Goal: Task Accomplishment & Management: Manage account settings

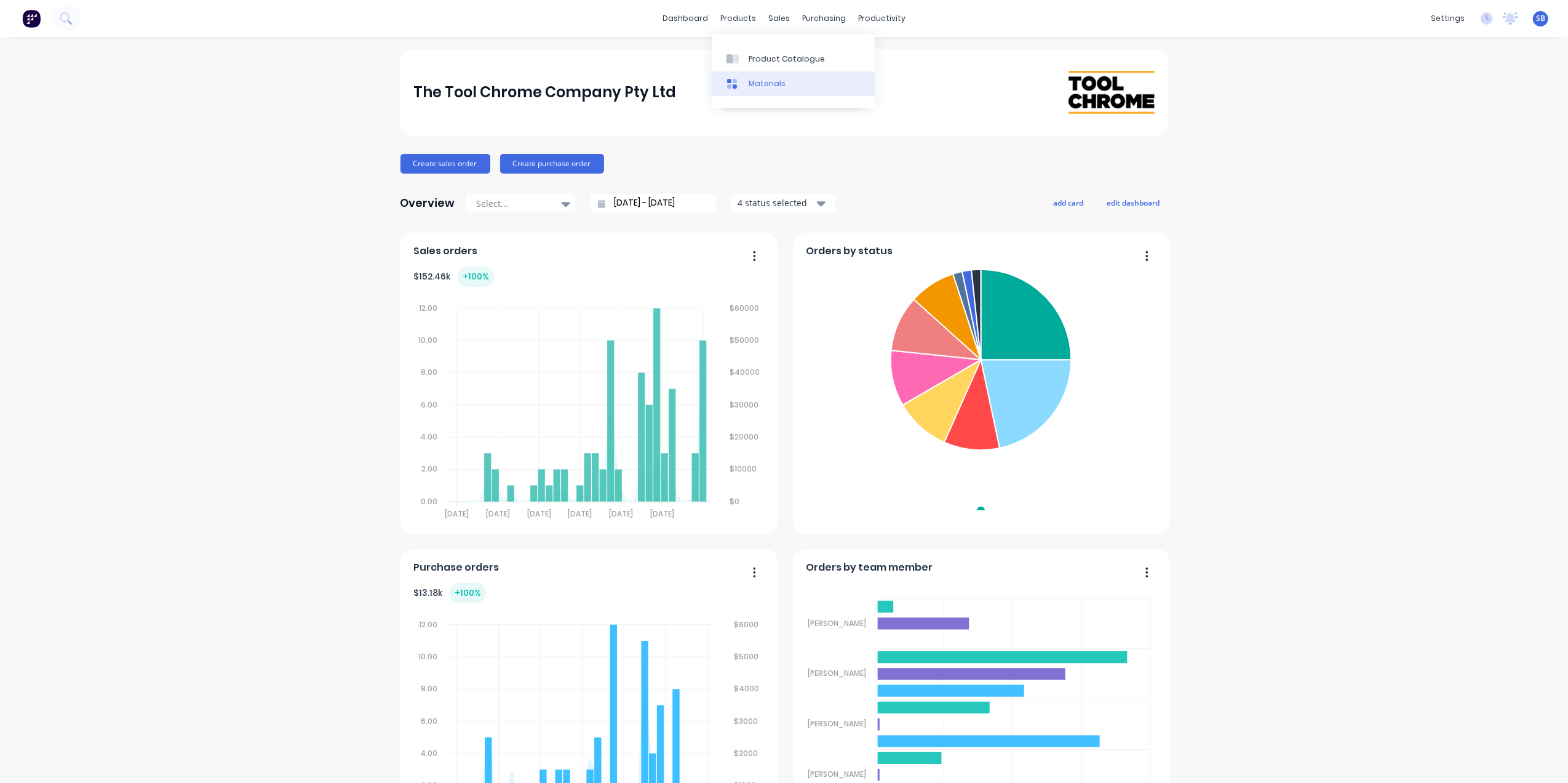
click at [764, 80] on div "Materials" at bounding box center [767, 84] width 37 height 11
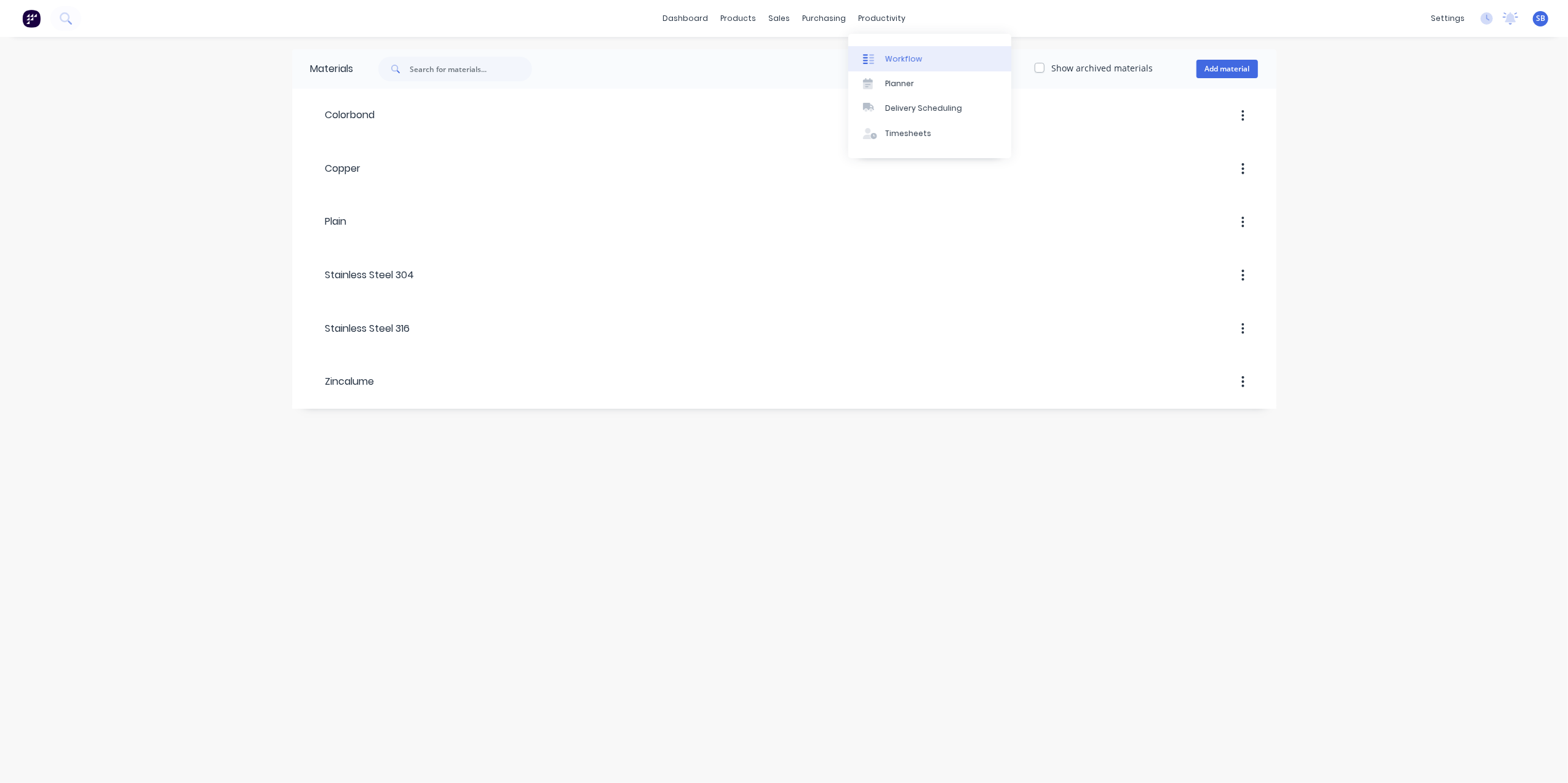
click at [901, 58] on div "Workflow" at bounding box center [904, 59] width 37 height 11
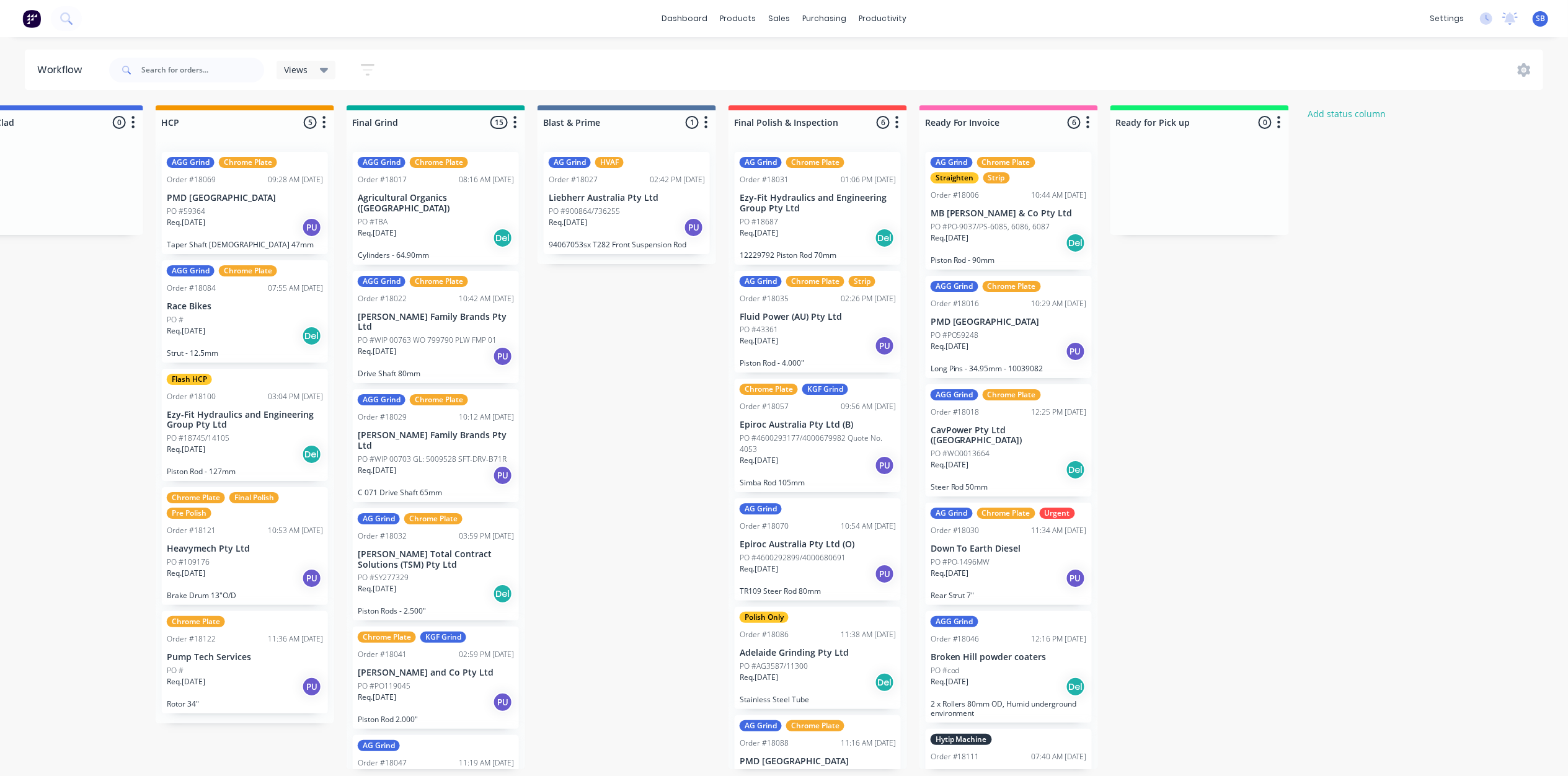
scroll to position [0, 1399]
click at [690, 13] on link "dashboard" at bounding box center [684, 19] width 58 height 19
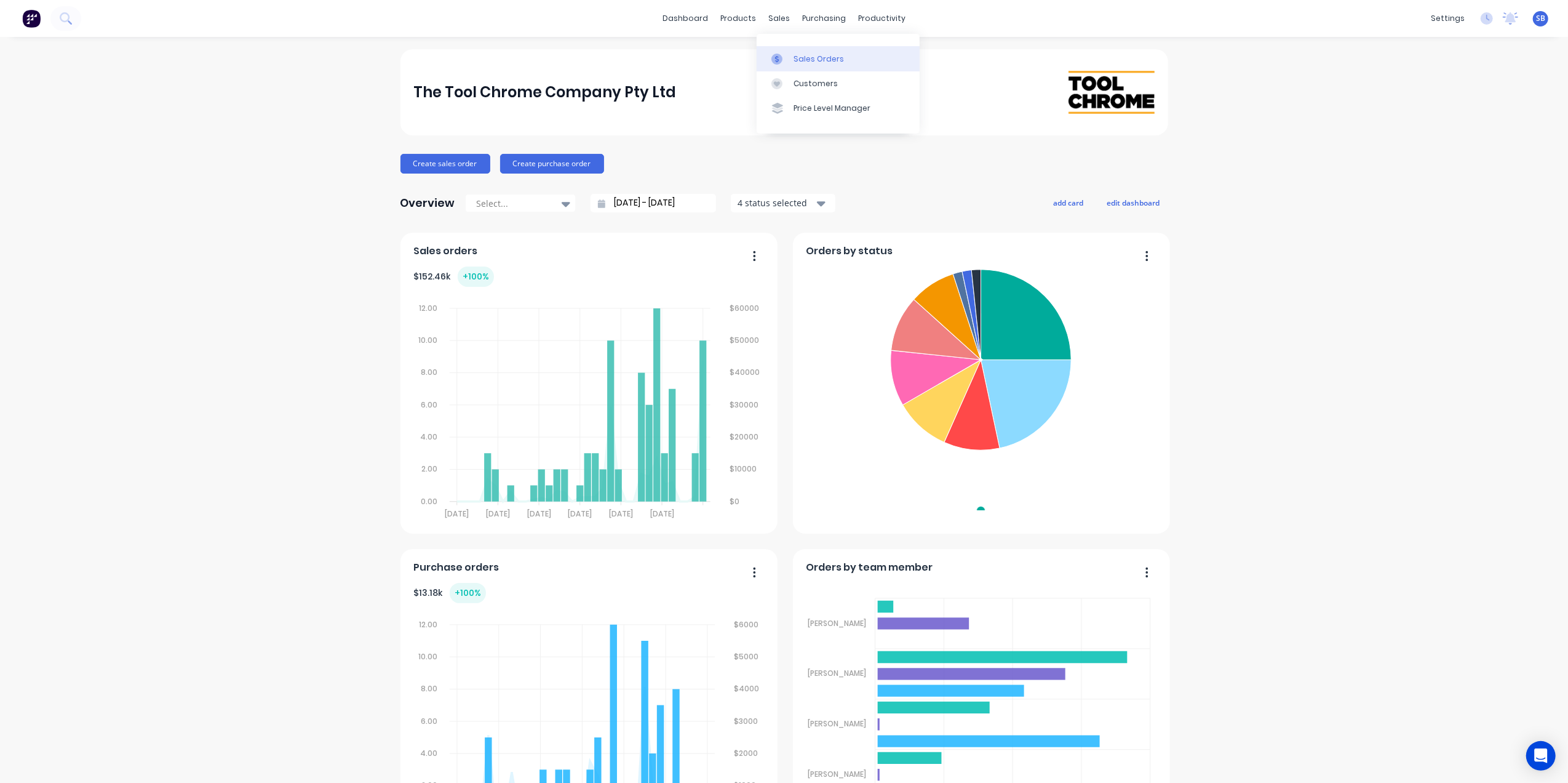
click at [829, 58] on div "Sales Orders" at bounding box center [818, 59] width 51 height 11
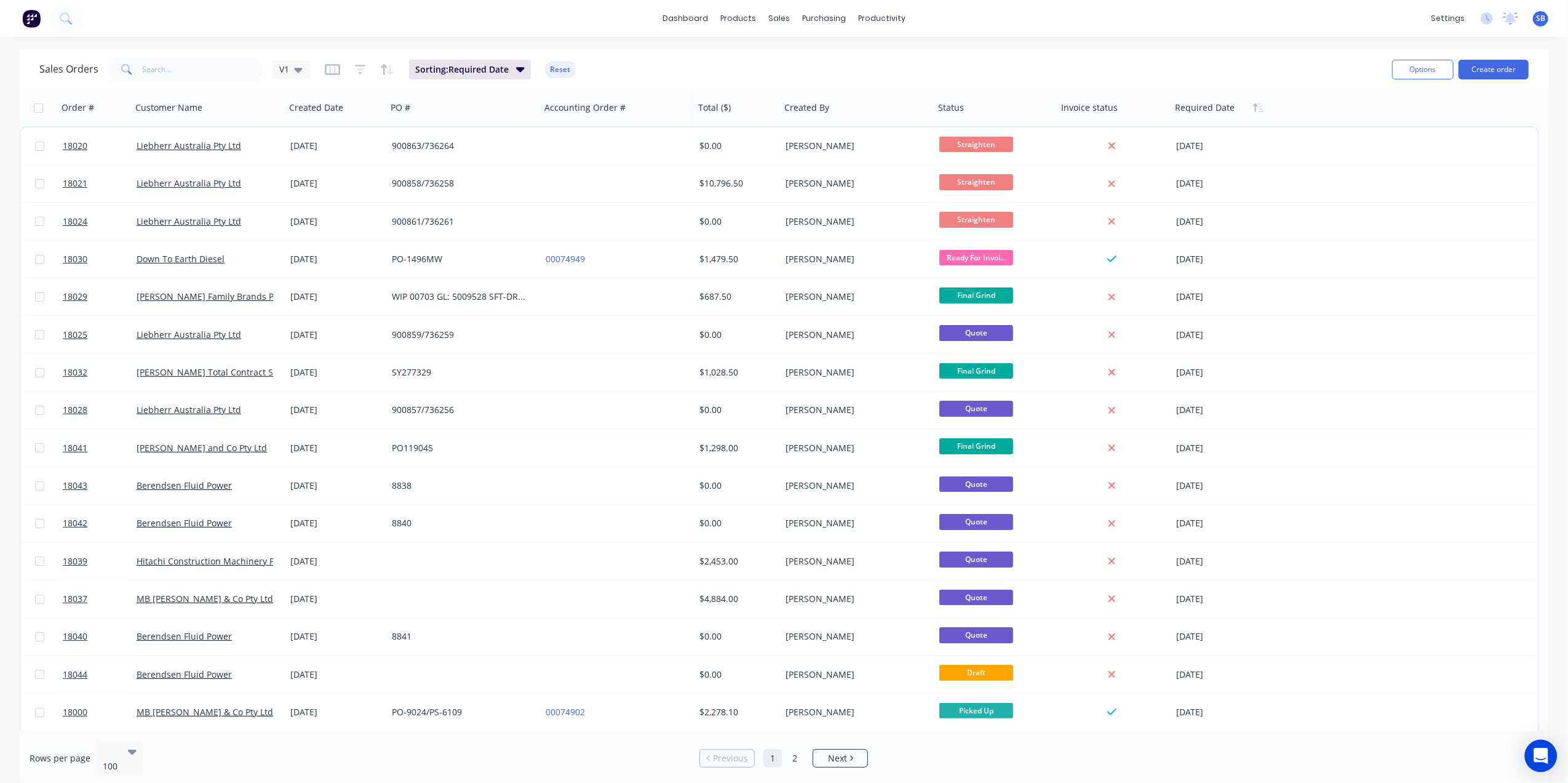
click at [1543, 757] on icon "Open Intercom Messenger" at bounding box center [1541, 756] width 14 height 16
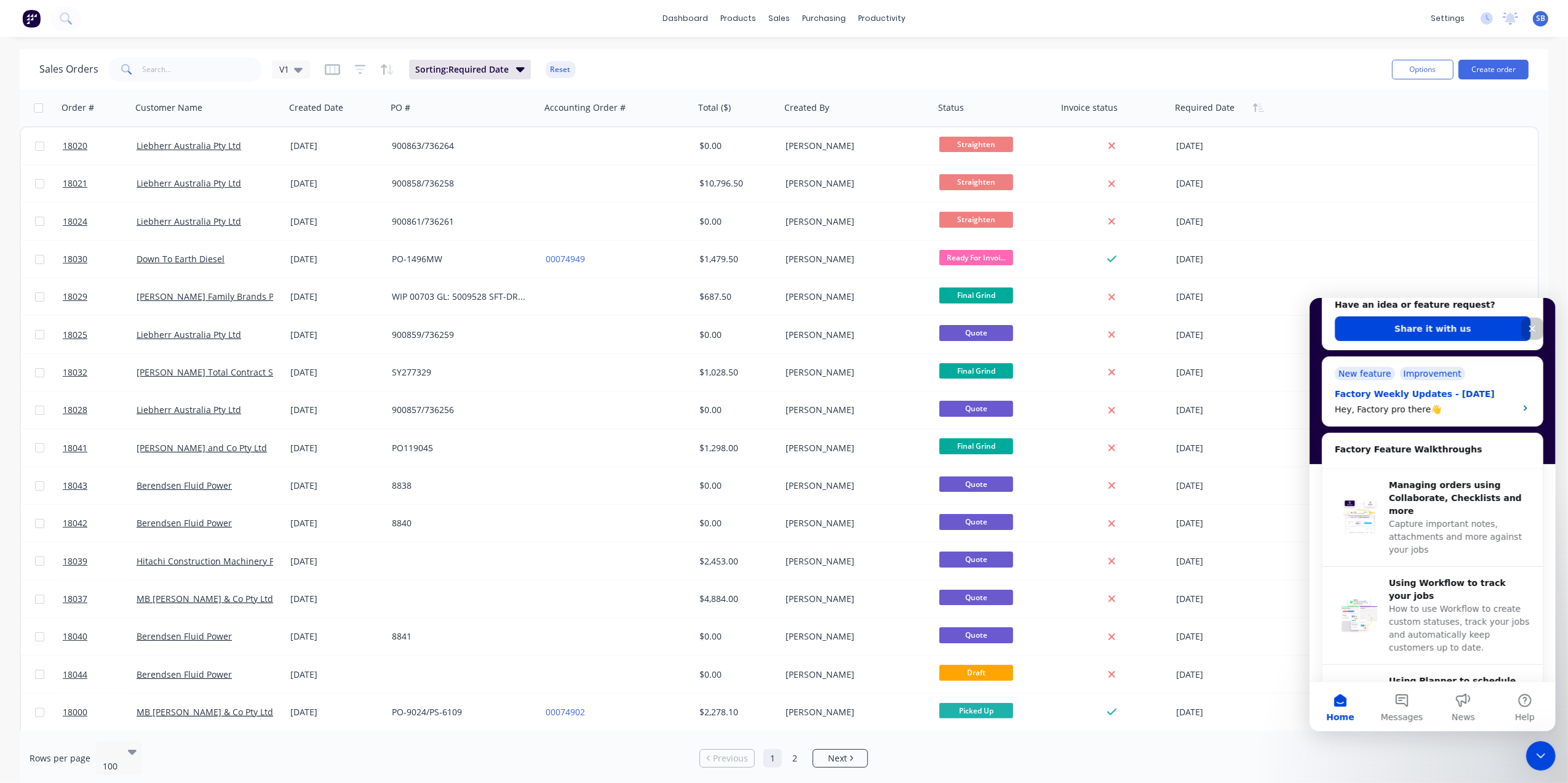
scroll to position [247, 0]
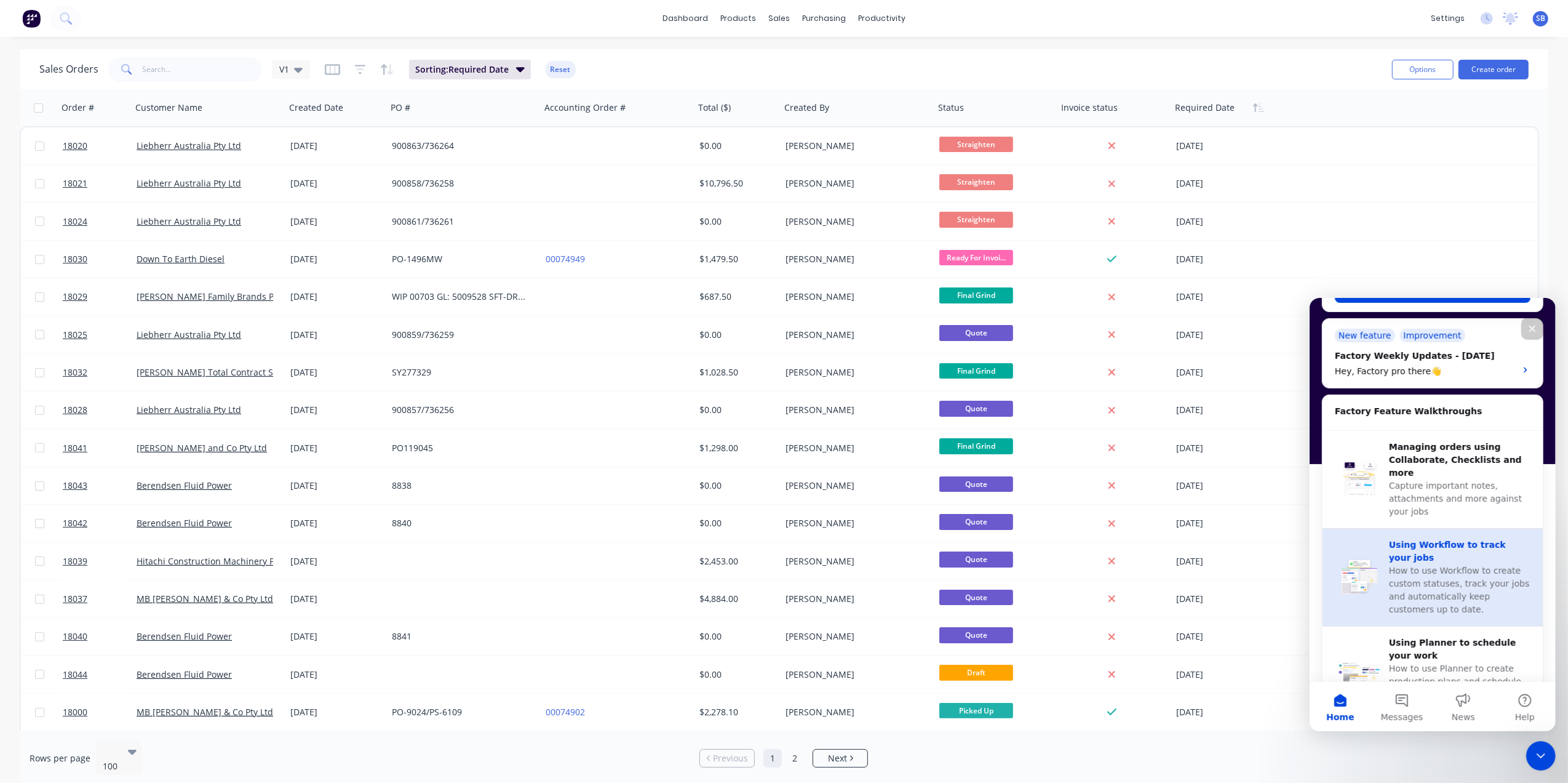
click at [1440, 538] on div "Using Workflow to track your jobs" at bounding box center [1459, 551] width 142 height 26
click at [1438, 538] on div "Using Workflow to track your jobs" at bounding box center [1459, 551] width 142 height 26
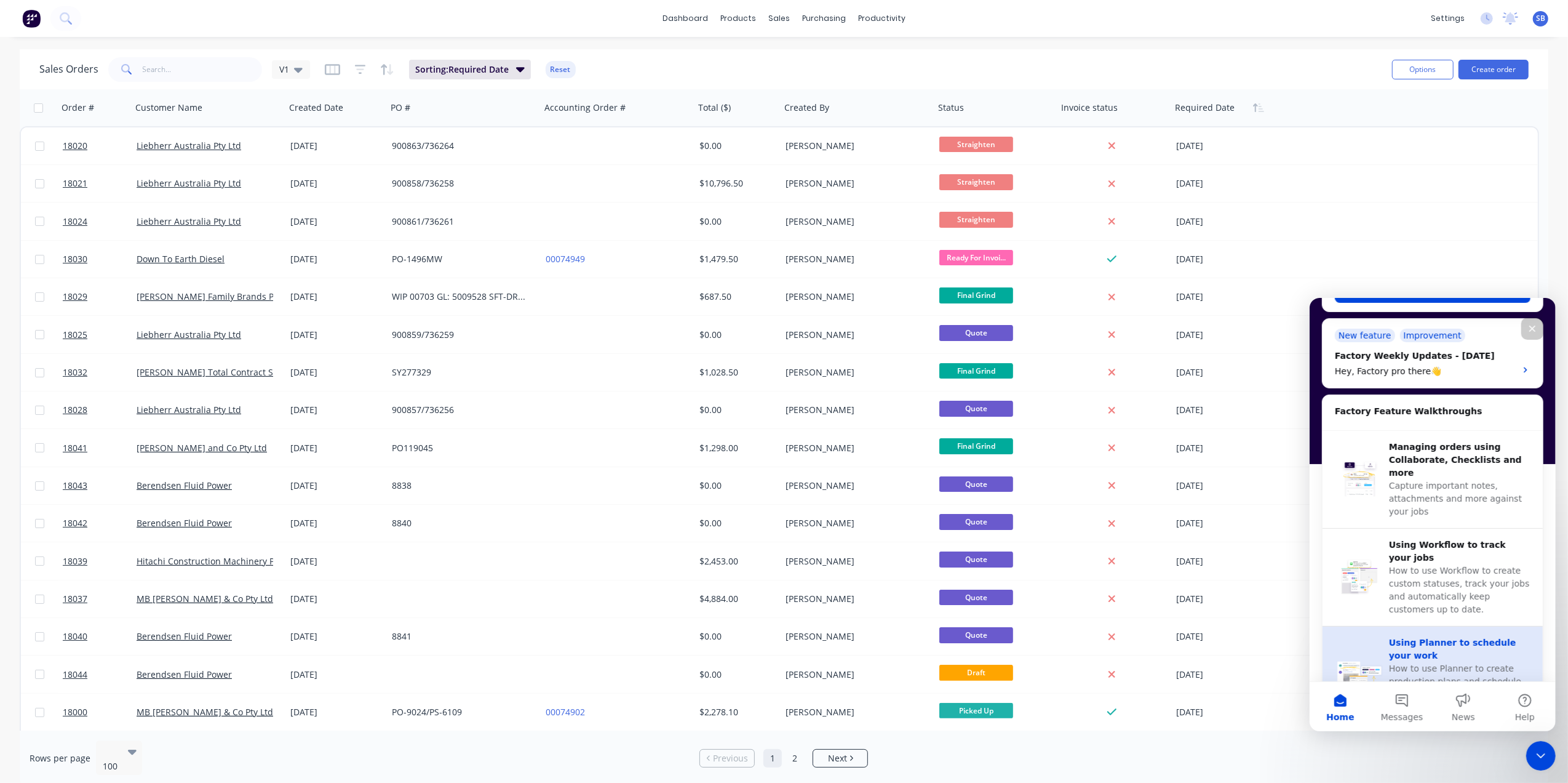
click at [1443, 636] on div "Using Planner to schedule your work" at bounding box center [1459, 648] width 142 height 26
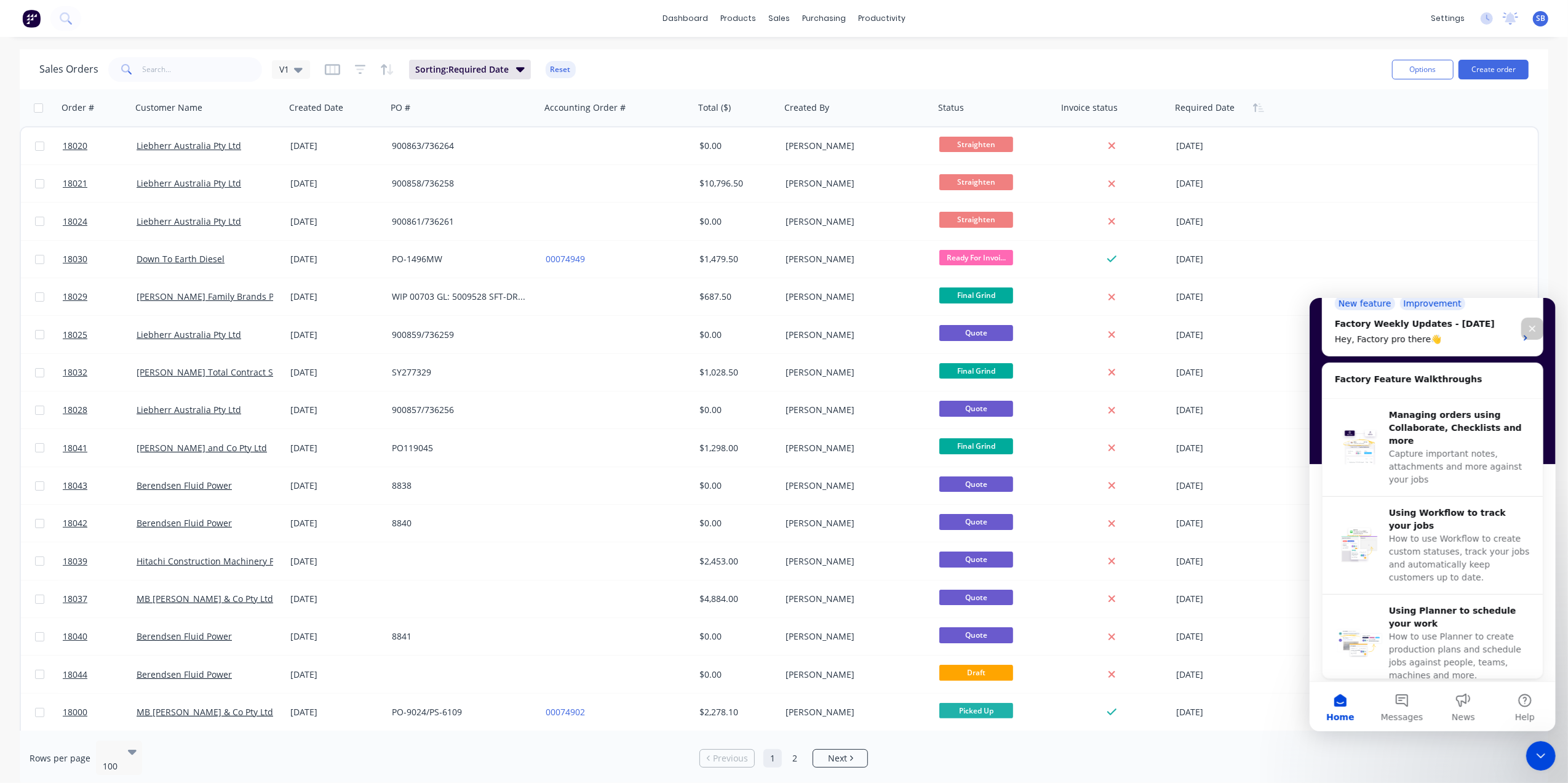
scroll to position [242, 0]
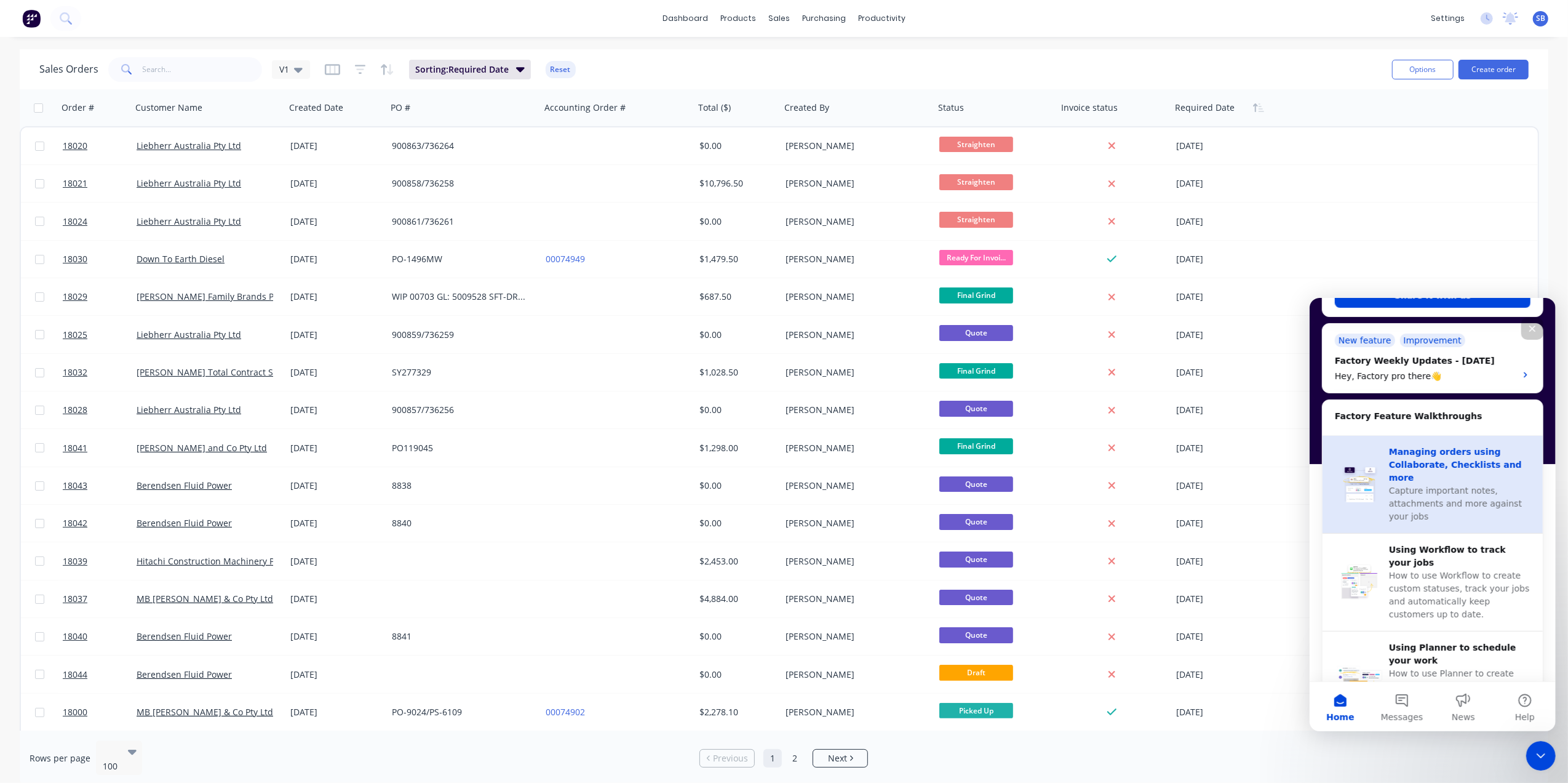
click at [1443, 458] on div "Managing orders using Collaborate, Checklists and more" at bounding box center [1459, 465] width 142 height 38
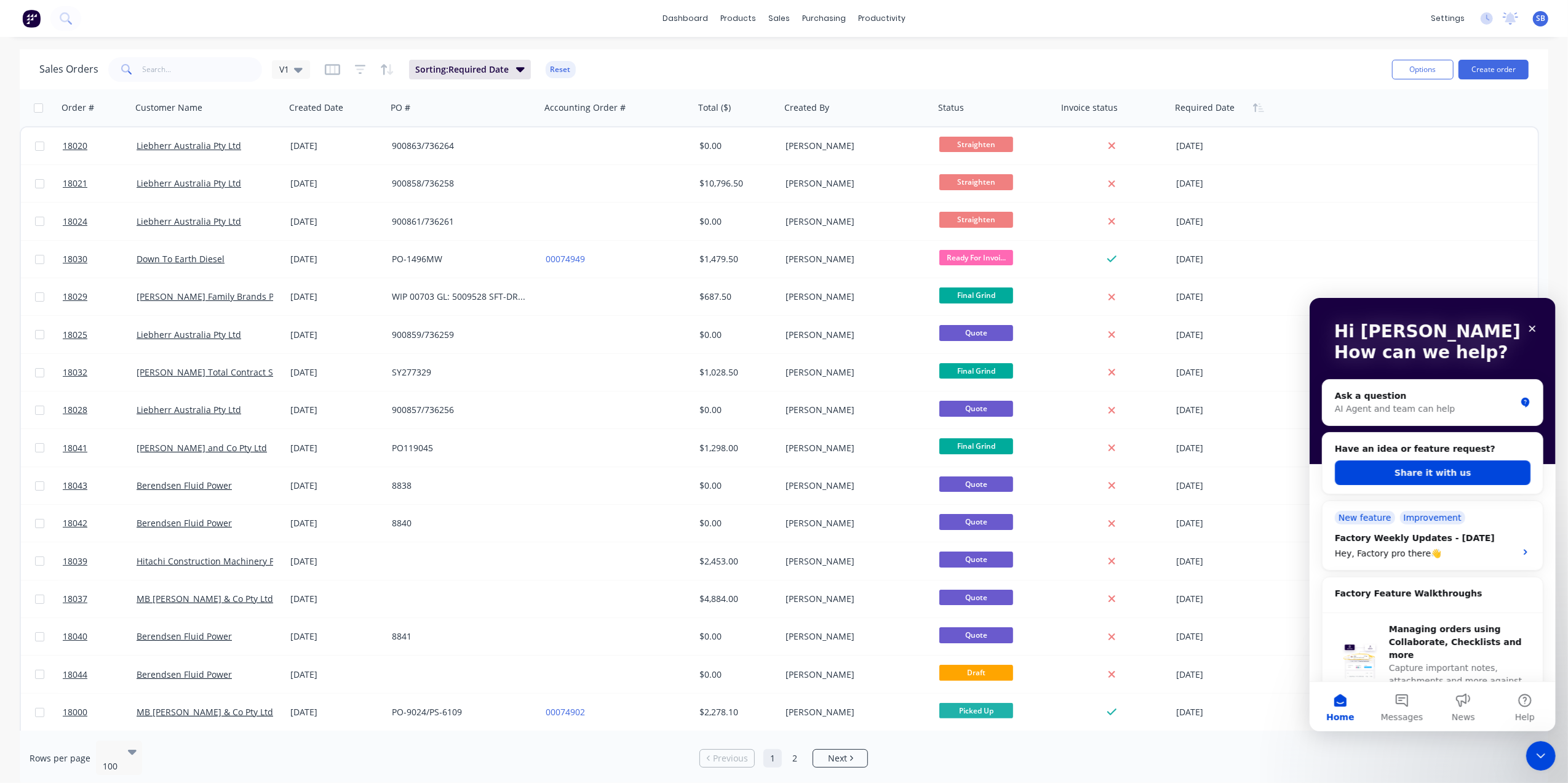
scroll to position [0, 0]
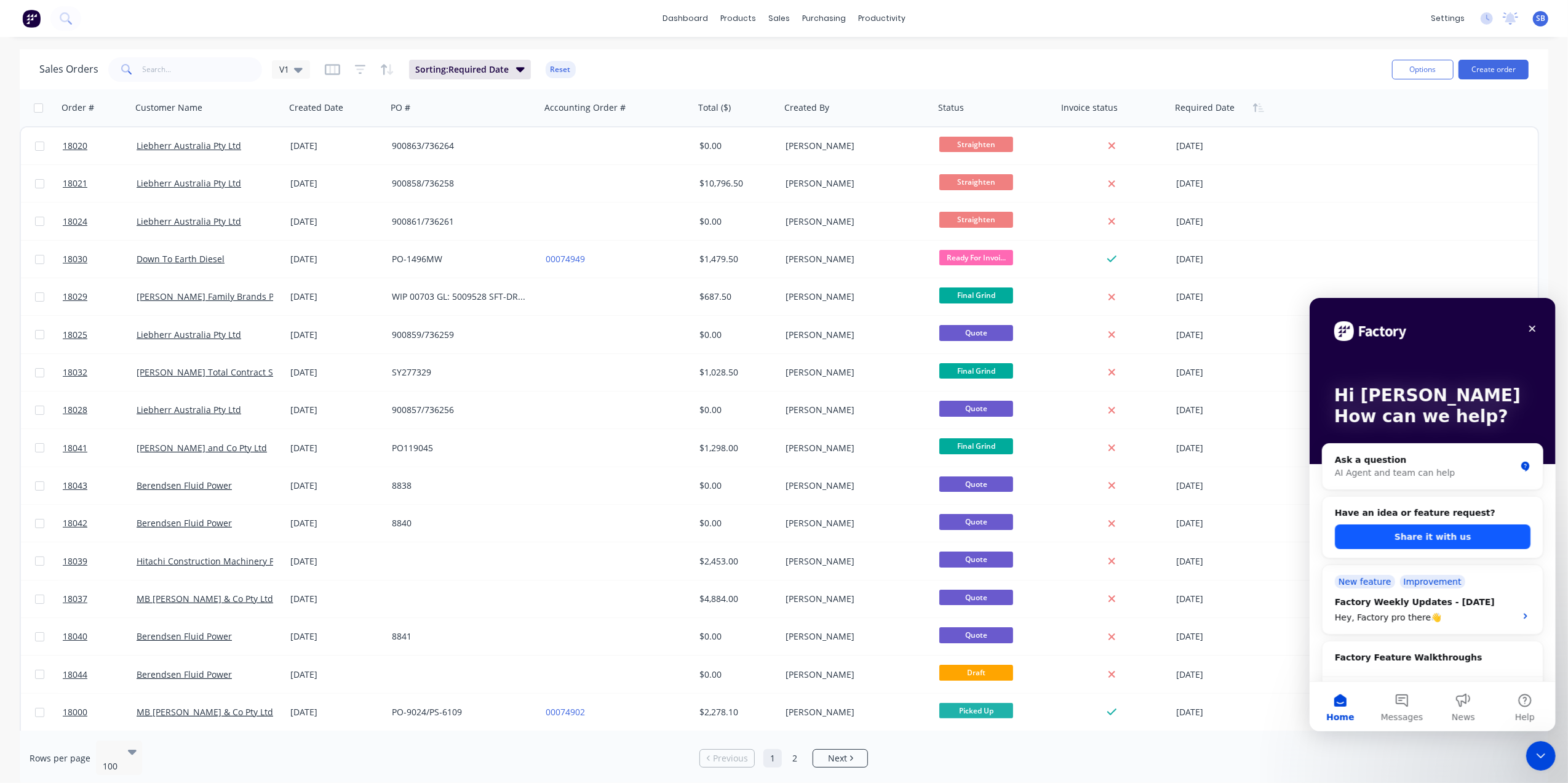
click at [1427, 531] on button "Share it with us" at bounding box center [1432, 536] width 196 height 25
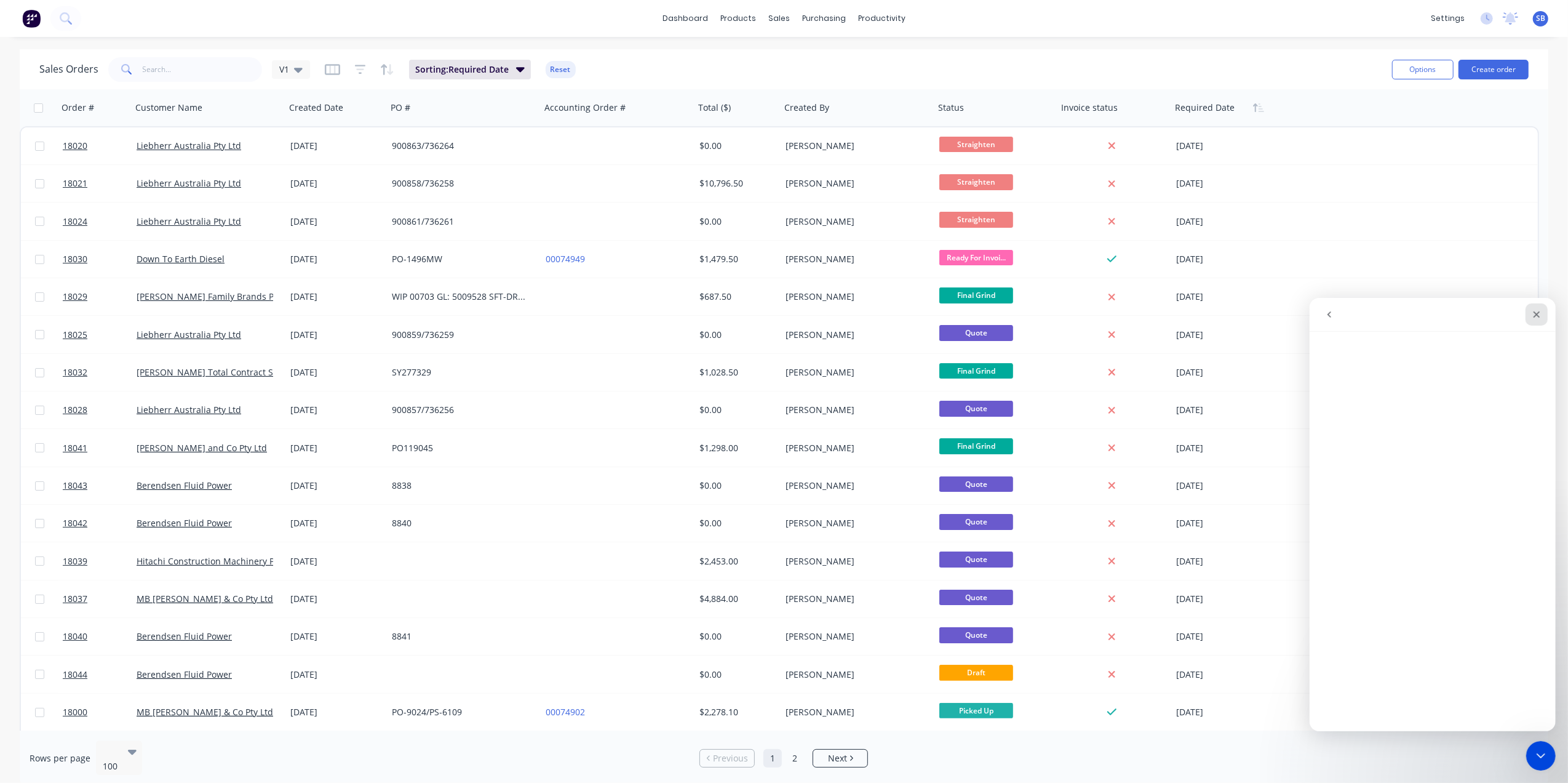
click at [1538, 313] on icon "Close" at bounding box center [1536, 314] width 10 height 10
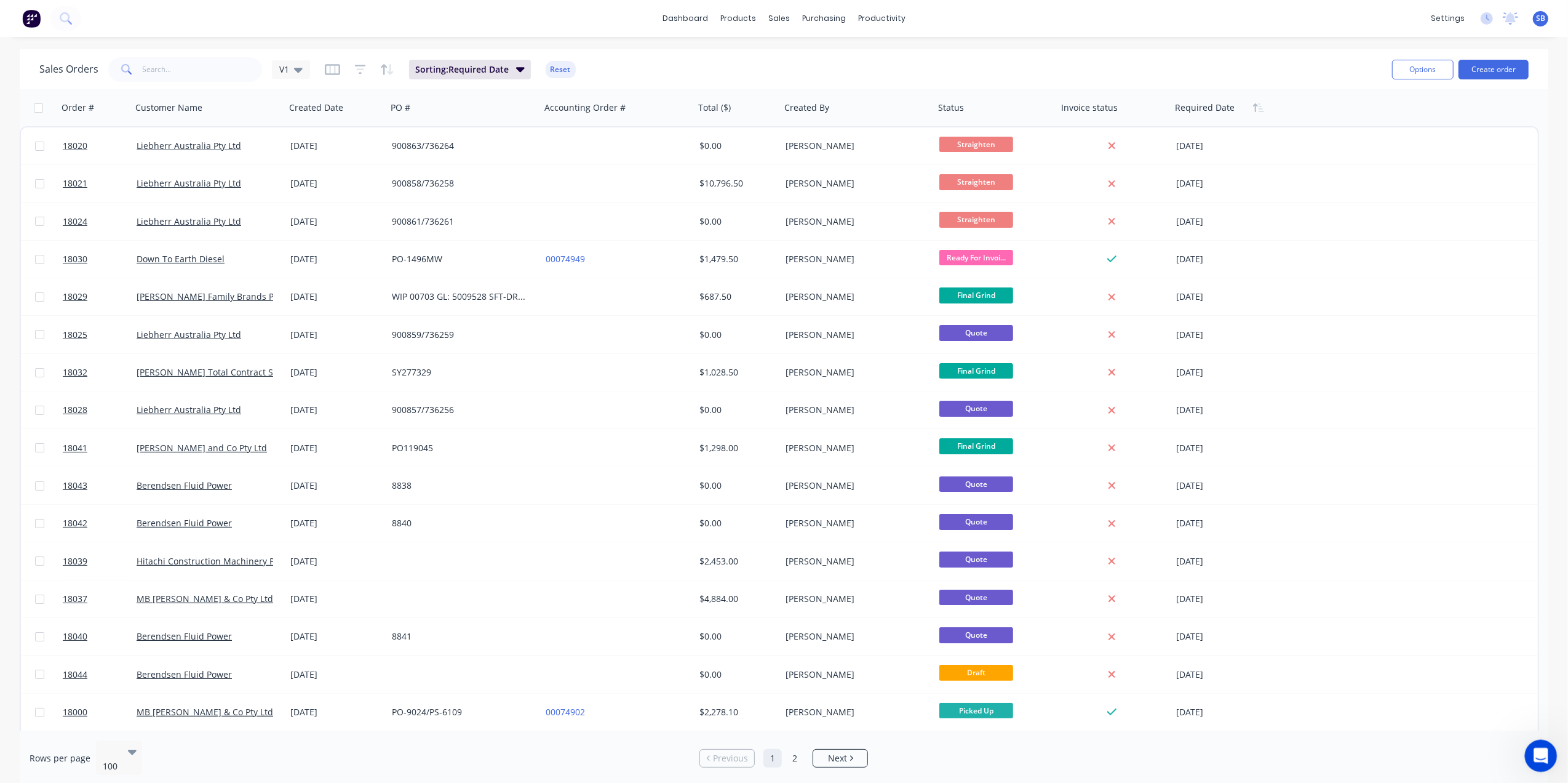
click at [1536, 749] on icon "Open Intercom Messenger" at bounding box center [1540, 754] width 21 height 21
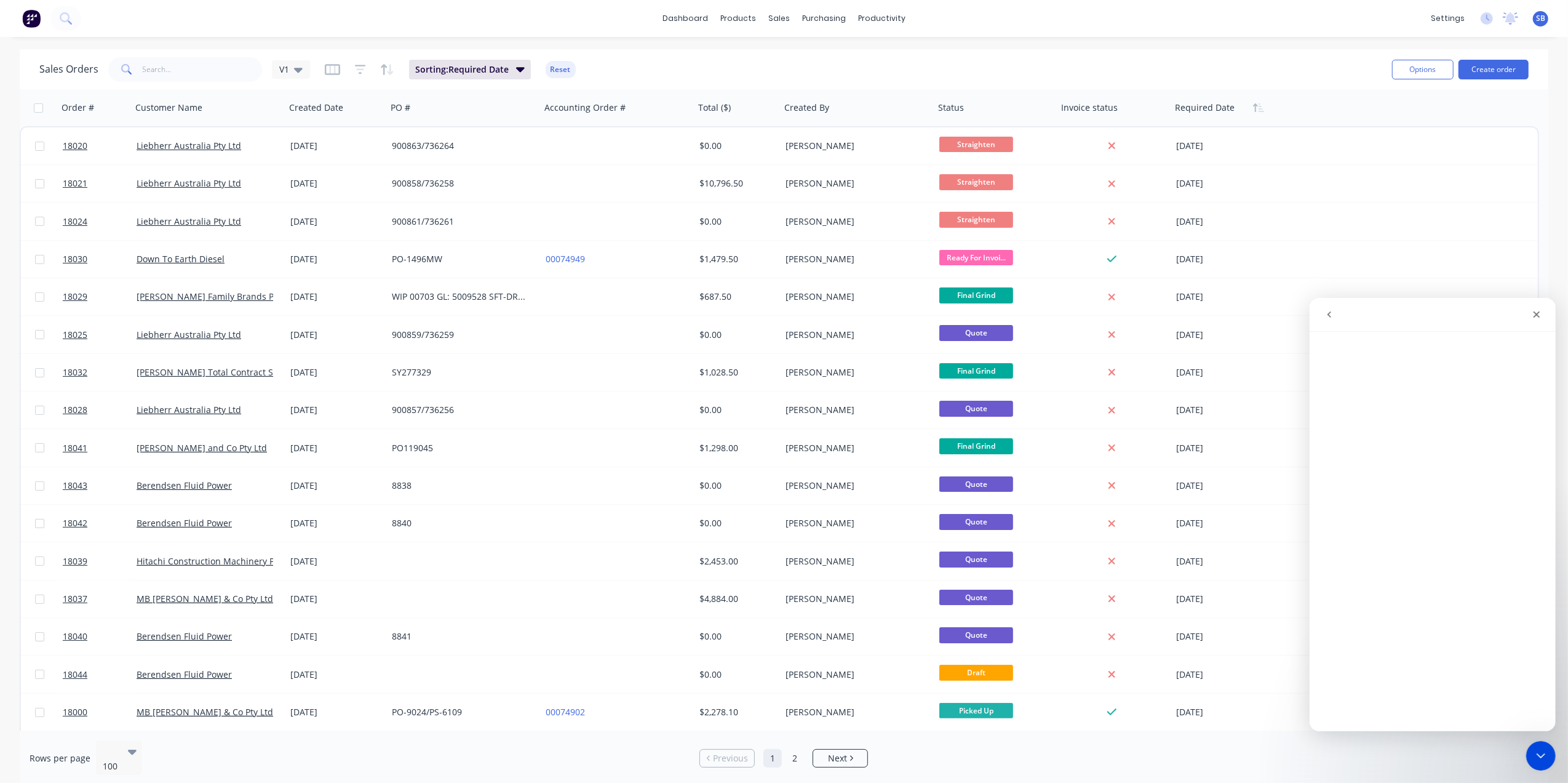
click at [1327, 320] on button "go back" at bounding box center [1328, 313] width 23 height 24
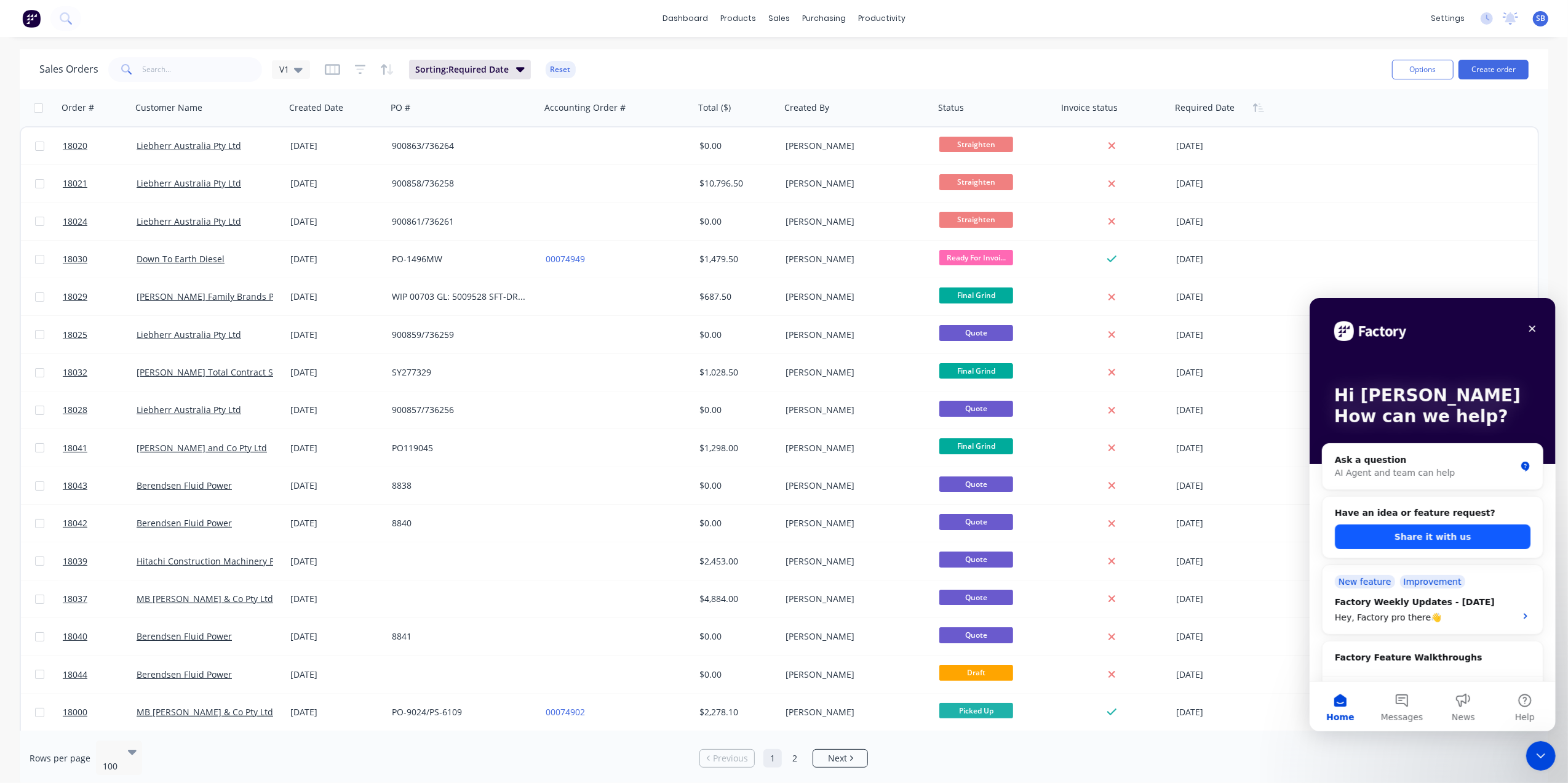
click at [1421, 536] on button "Share it with us" at bounding box center [1432, 536] width 196 height 25
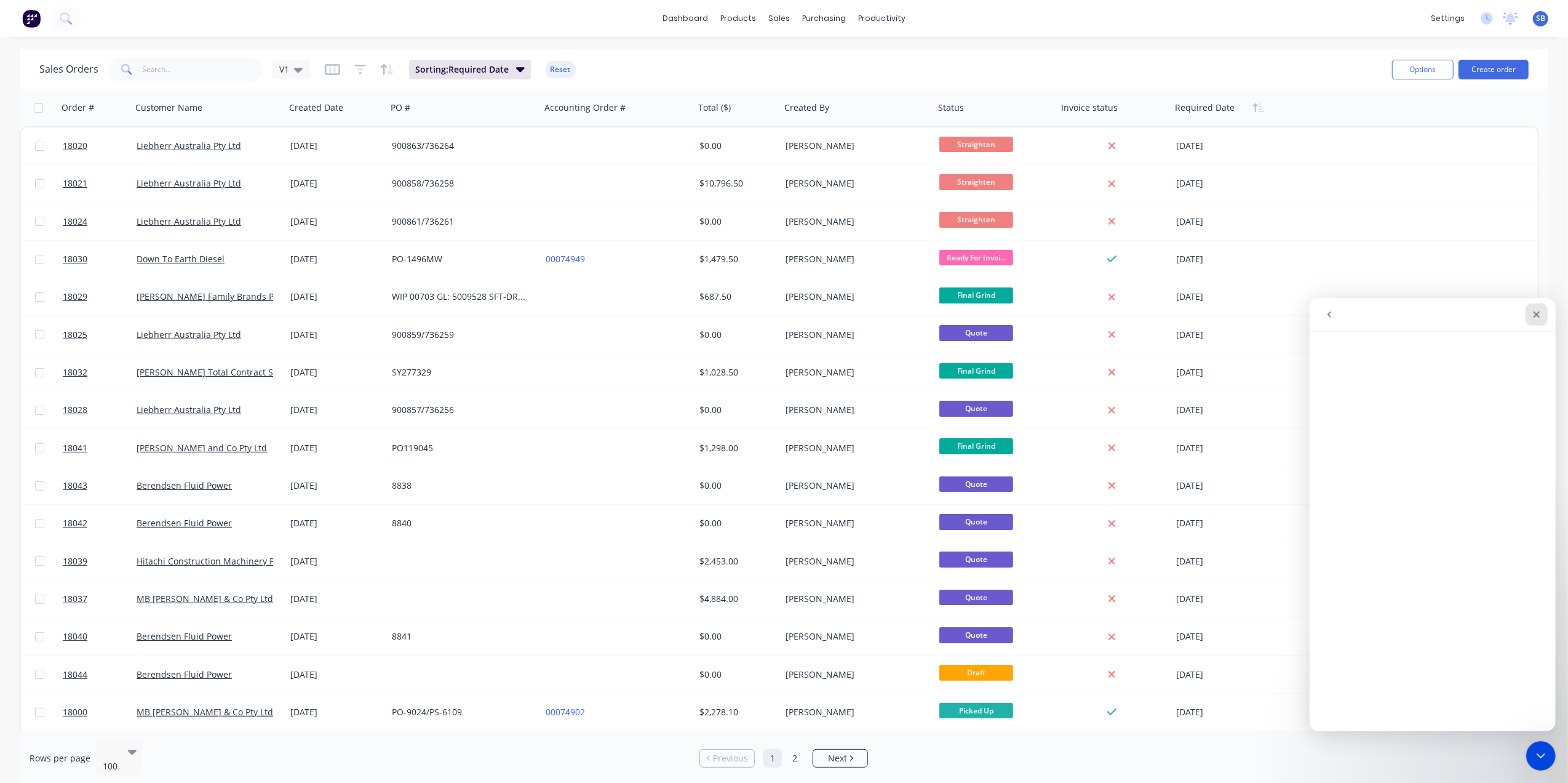
click at [1534, 313] on icon "Close" at bounding box center [1536, 314] width 10 height 10
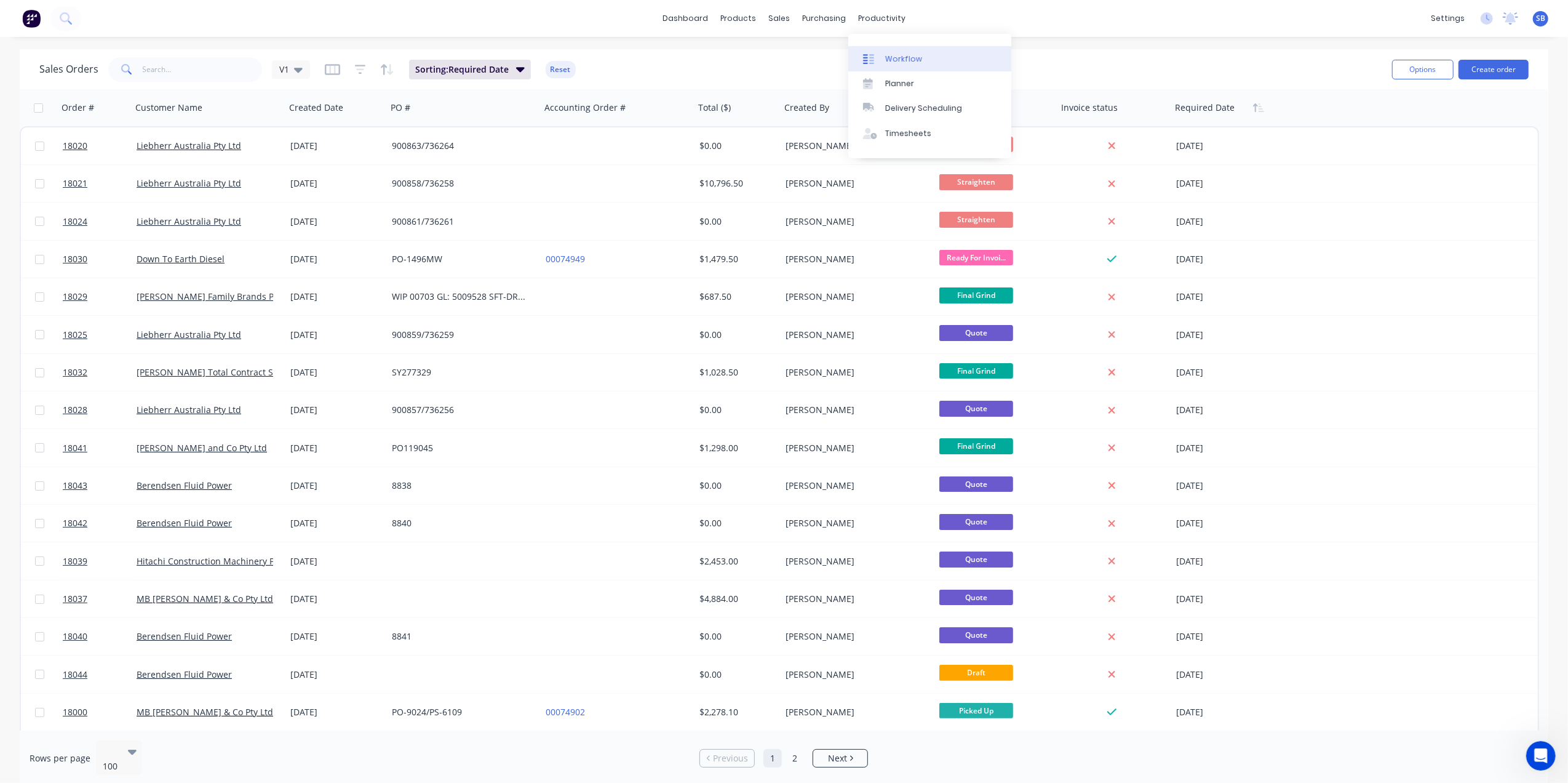
click at [903, 48] on link "Workflow" at bounding box center [929, 58] width 163 height 25
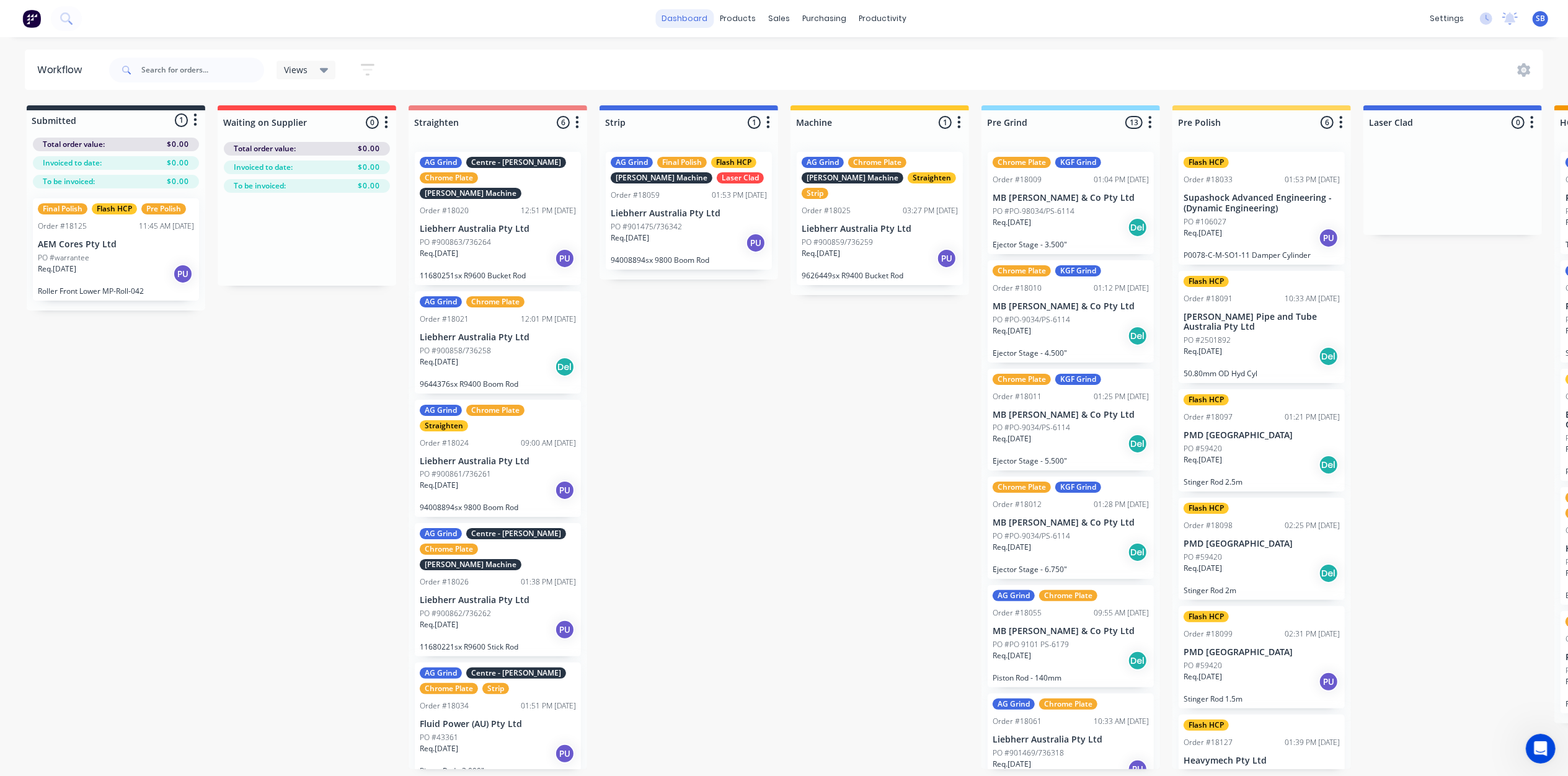
click at [697, 16] on link "dashboard" at bounding box center [684, 19] width 58 height 19
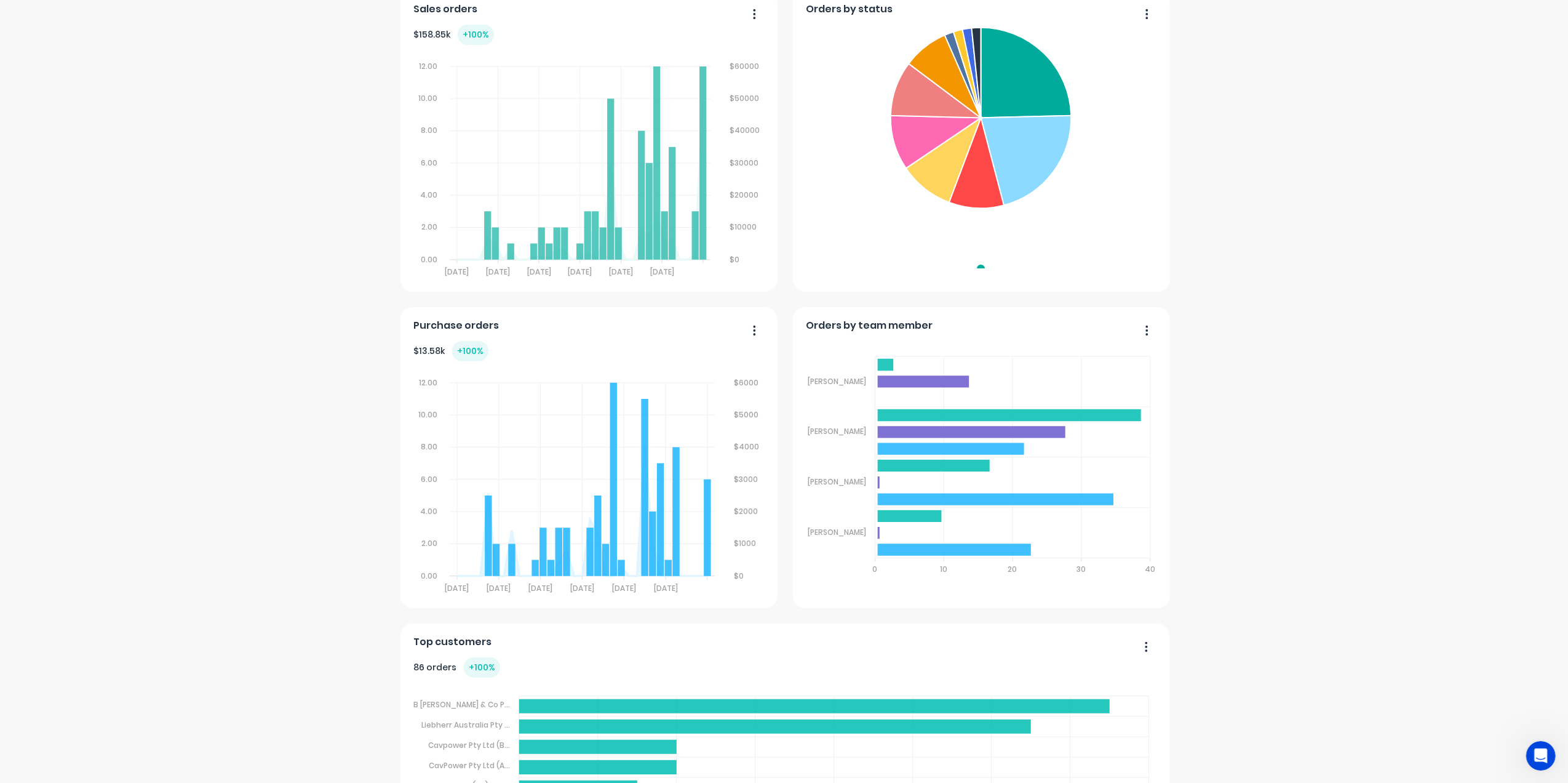
scroll to position [247, 0]
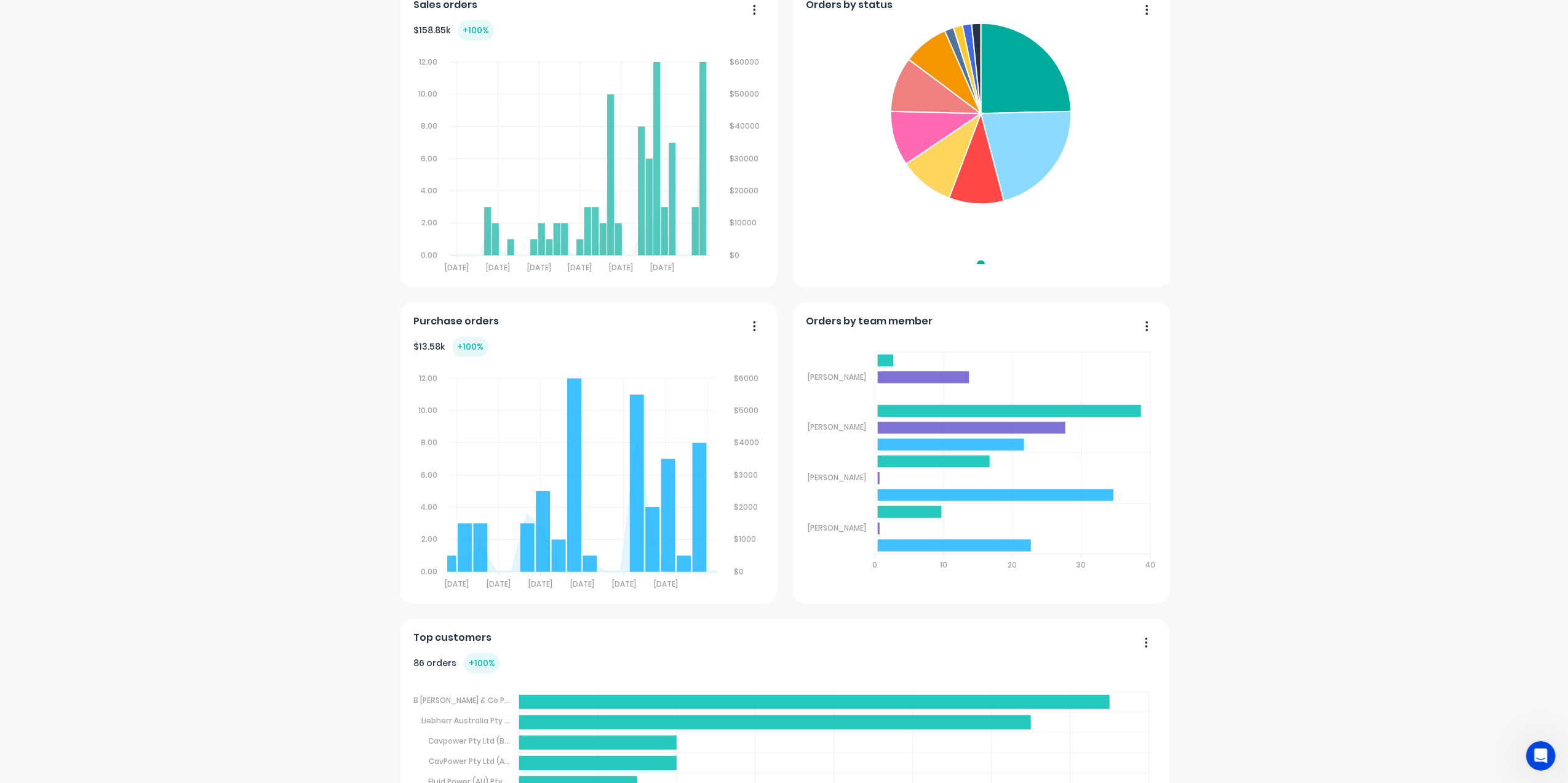
click at [746, 328] on button "button" at bounding box center [750, 327] width 26 height 19
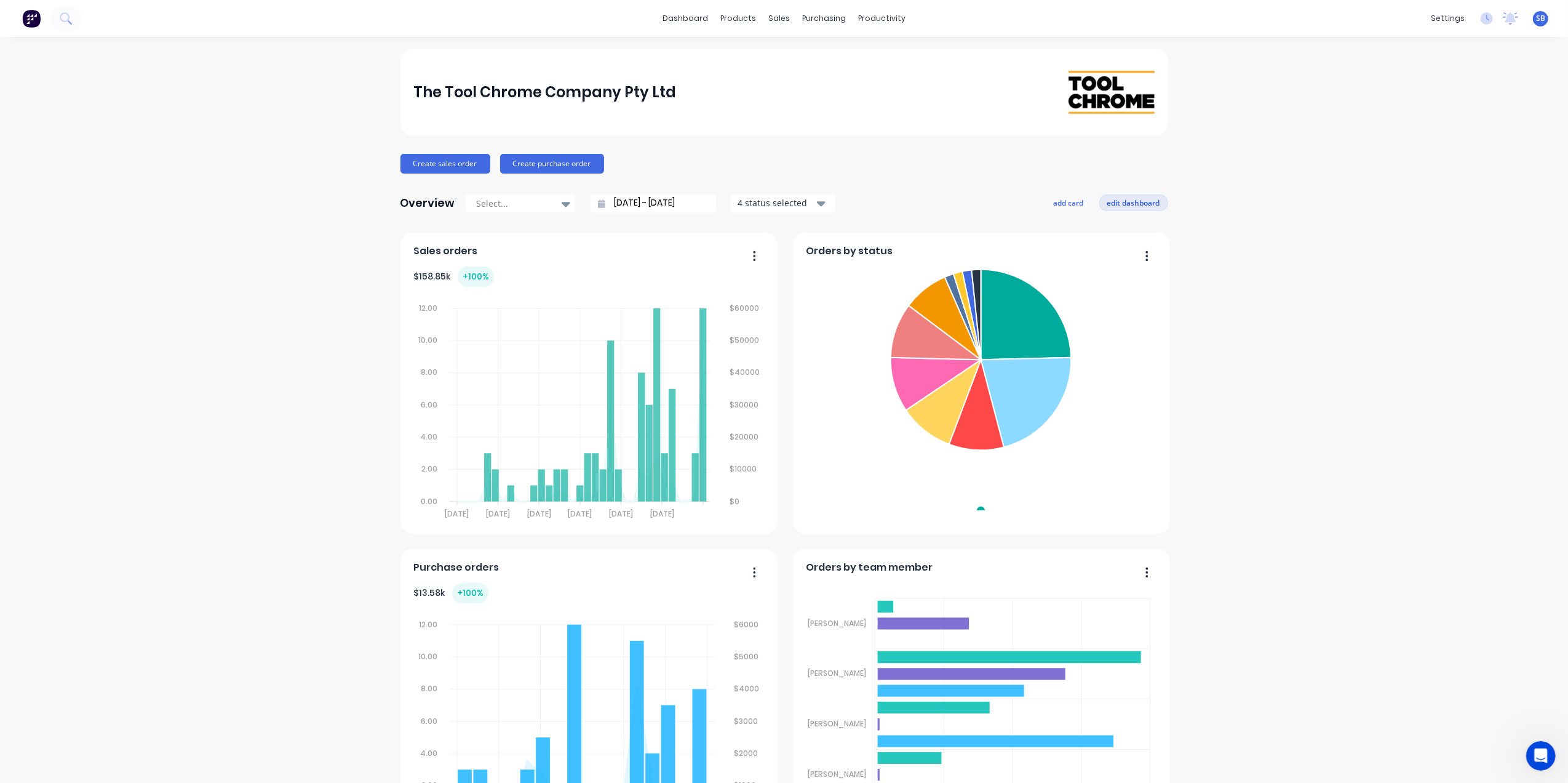
click at [1125, 202] on button "edit dashboard" at bounding box center [1134, 202] width 69 height 16
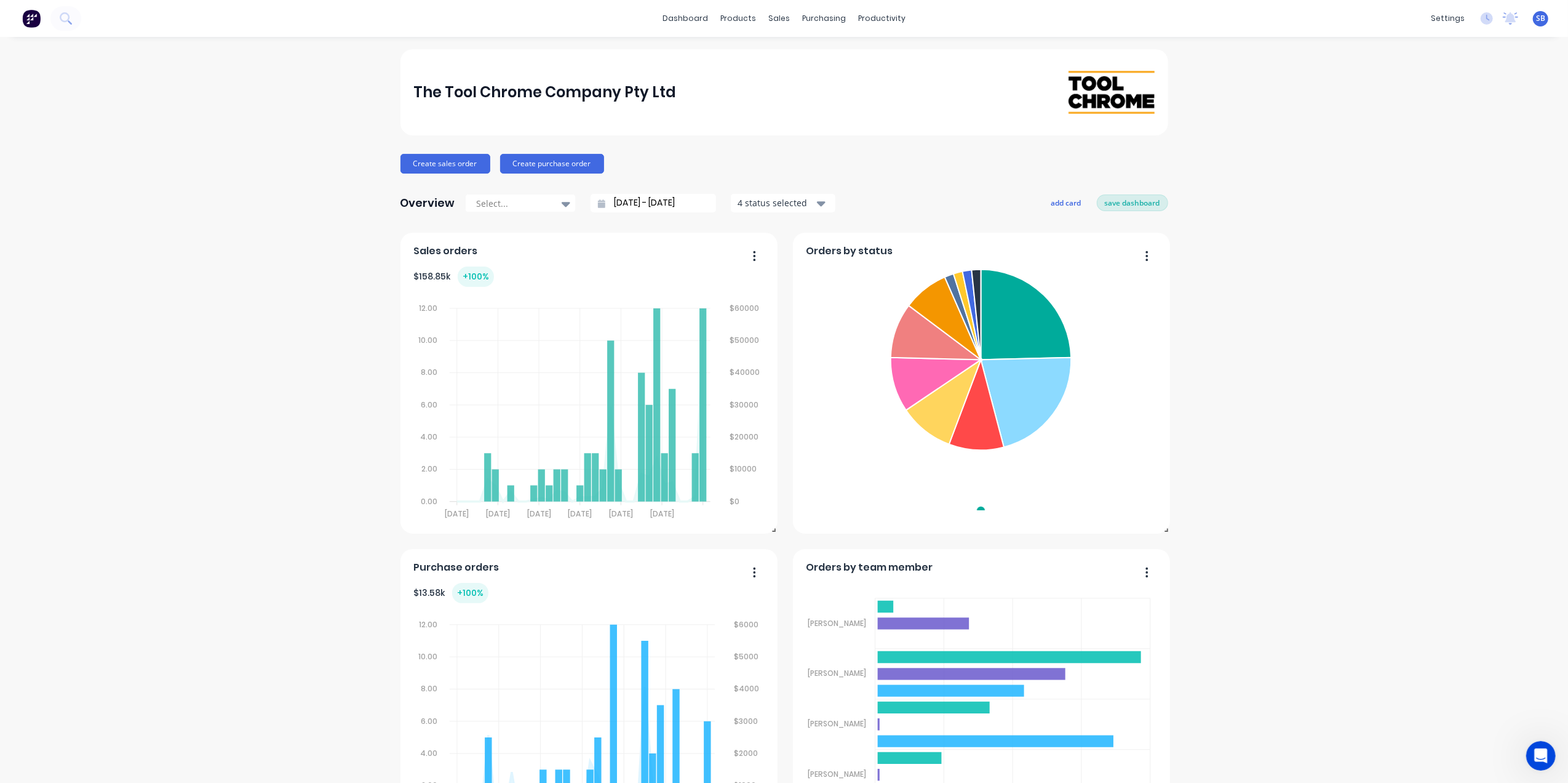
click at [1118, 203] on button "save dashboard" at bounding box center [1132, 202] width 71 height 16
click at [753, 571] on icon "button" at bounding box center [754, 572] width 3 height 12
click at [695, 611] on div "Delete" at bounding box center [704, 603] width 95 height 18
click at [1062, 198] on button "add card" at bounding box center [1069, 202] width 46 height 16
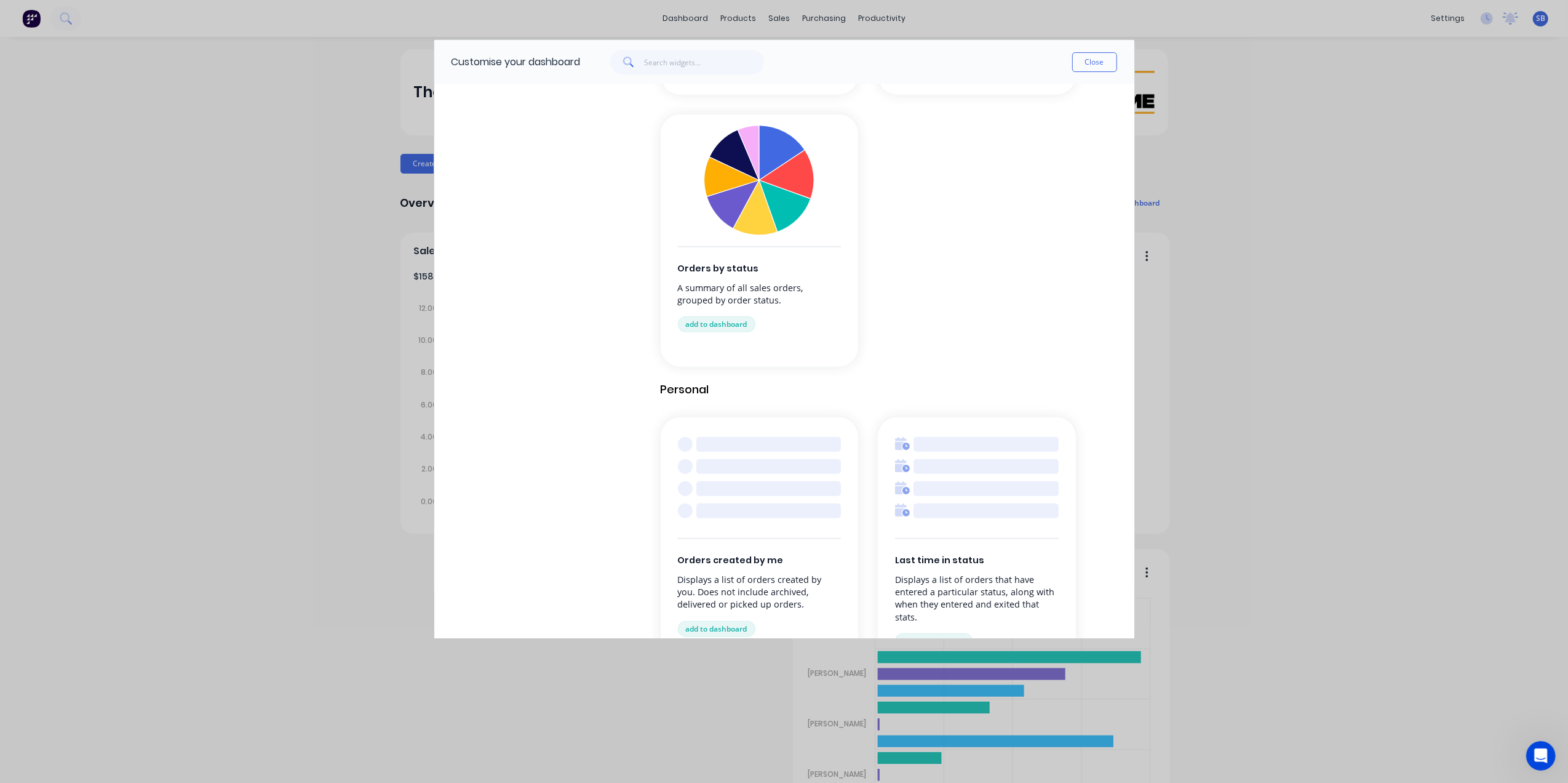
scroll to position [1210, 0]
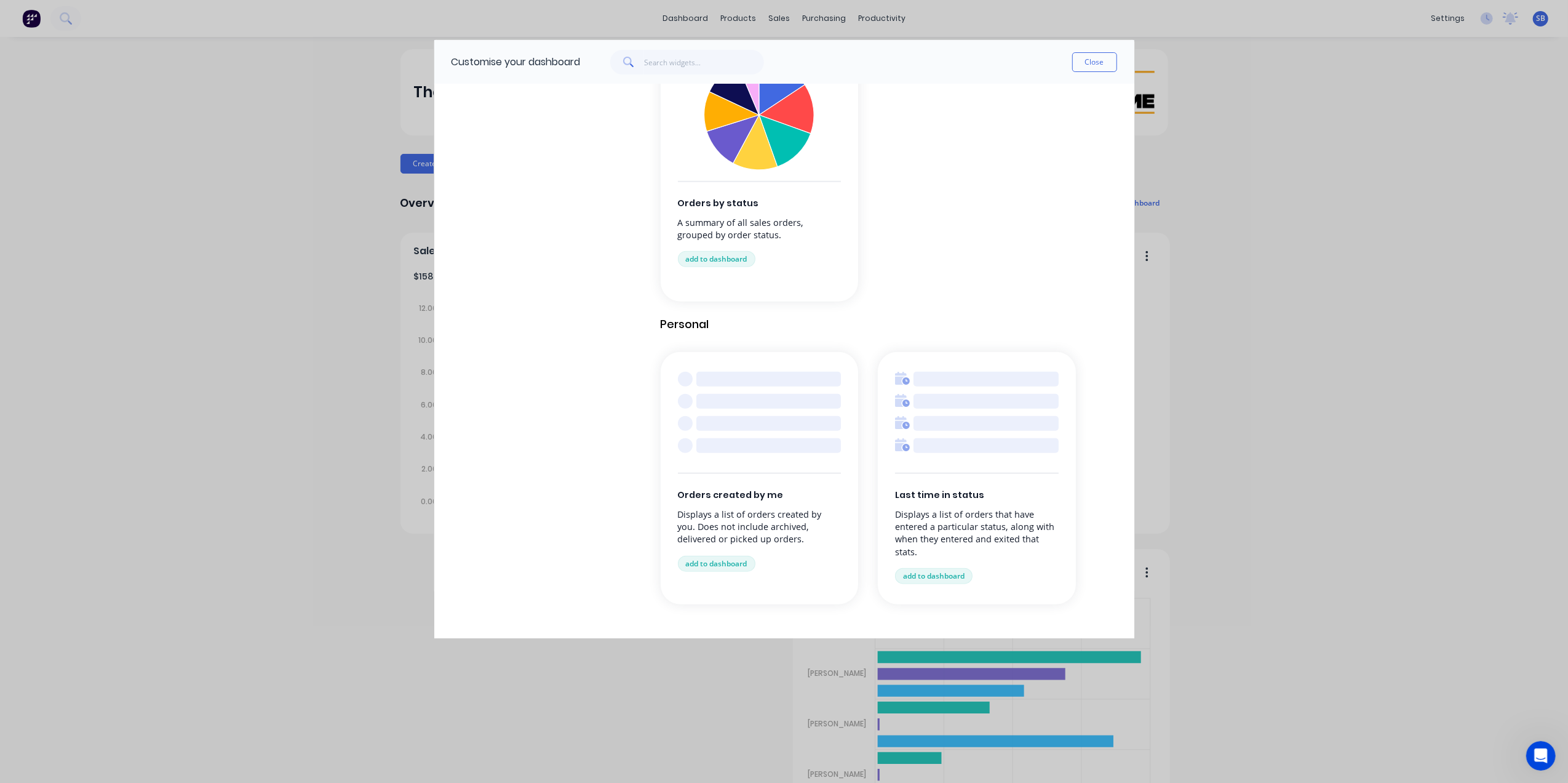
click at [953, 453] on div "Last time in status Displays a list of orders that have entered a particular st…" at bounding box center [977, 478] width 198 height 252
click at [926, 574] on button "add to dashboard" at bounding box center [934, 576] width 78 height 16
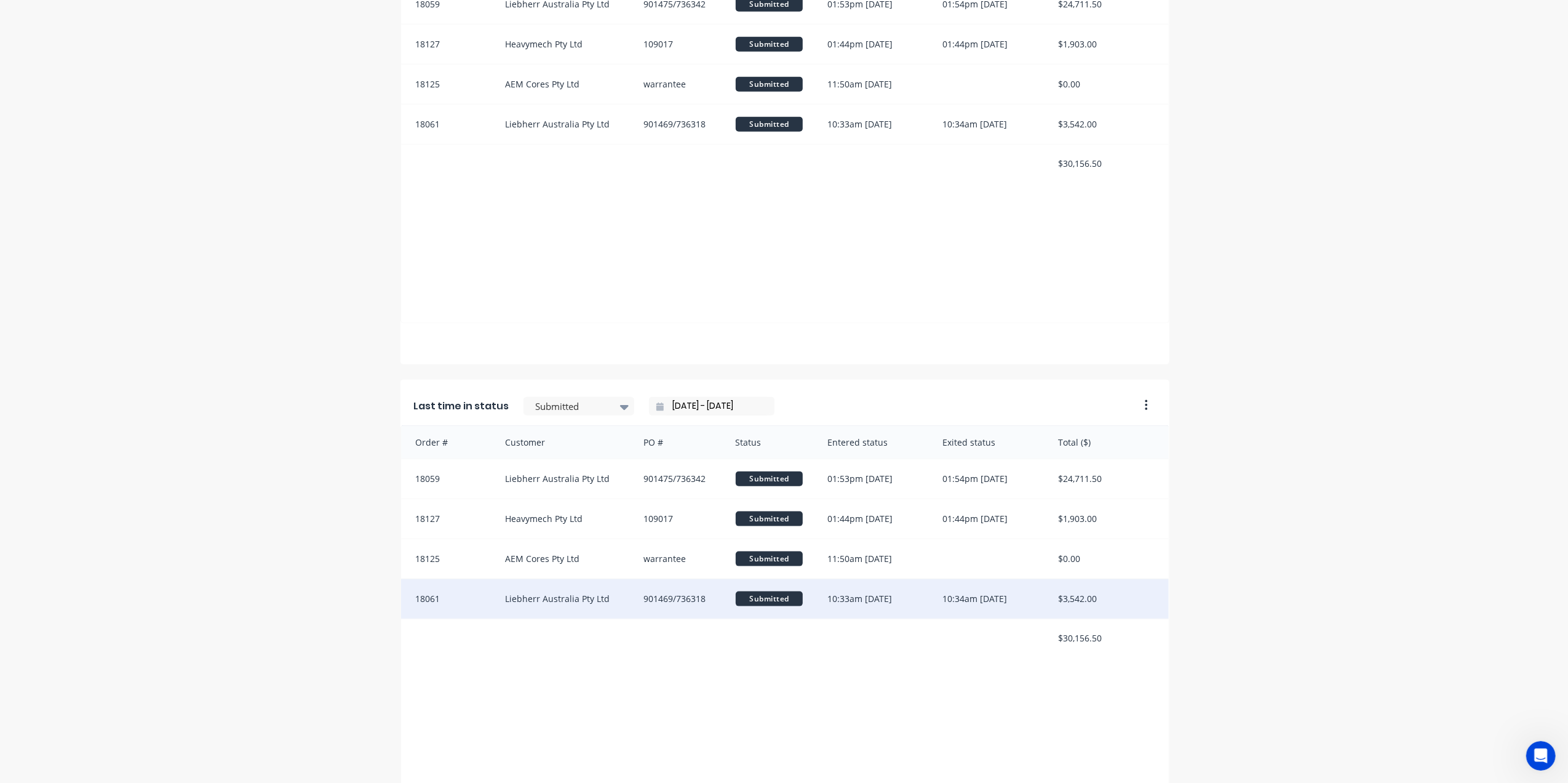
scroll to position [1313, 0]
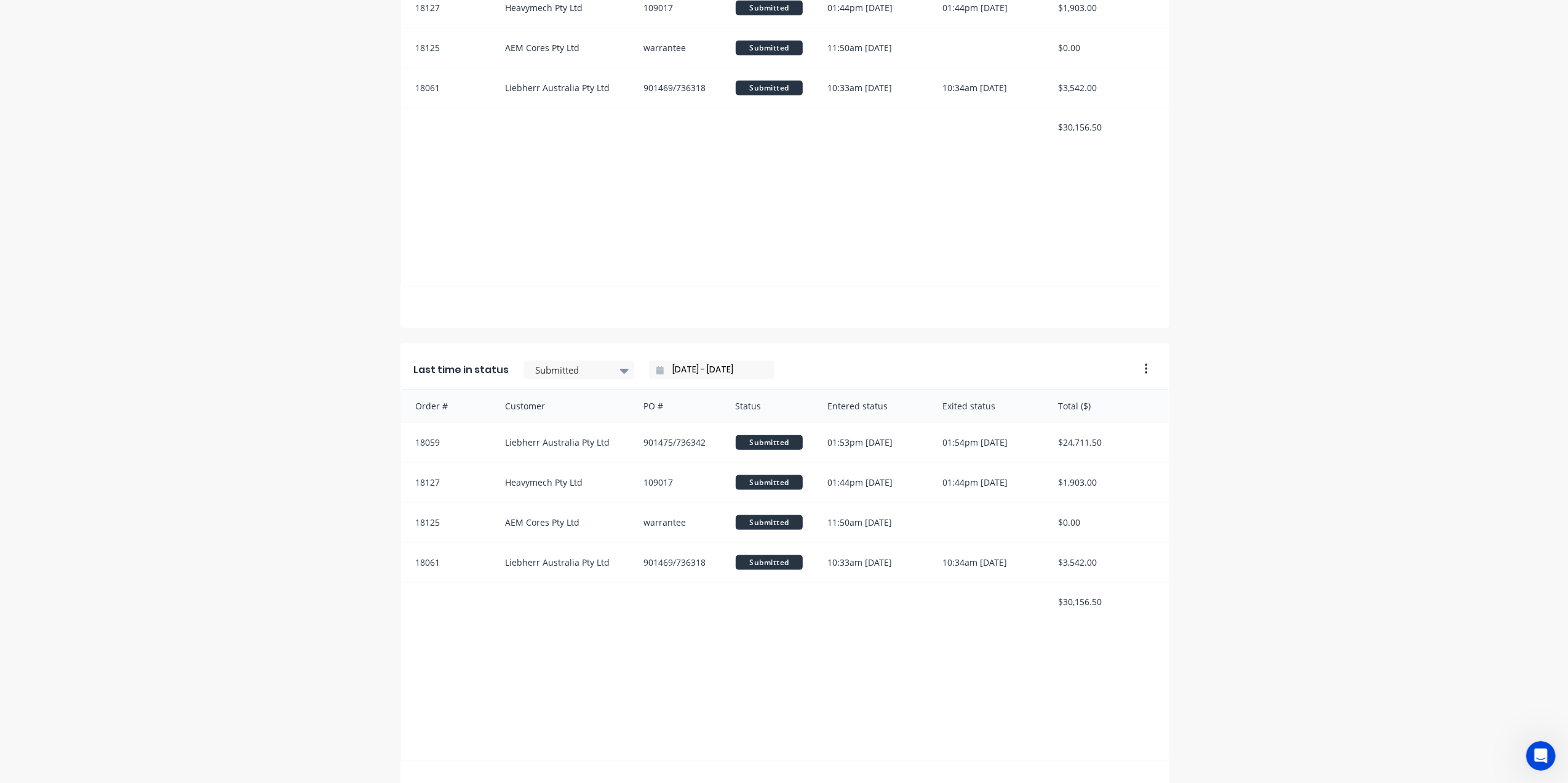
click at [1143, 363] on button "button" at bounding box center [1141, 369] width 26 height 19
click at [1061, 398] on div "Delete" at bounding box center [1096, 400] width 95 height 18
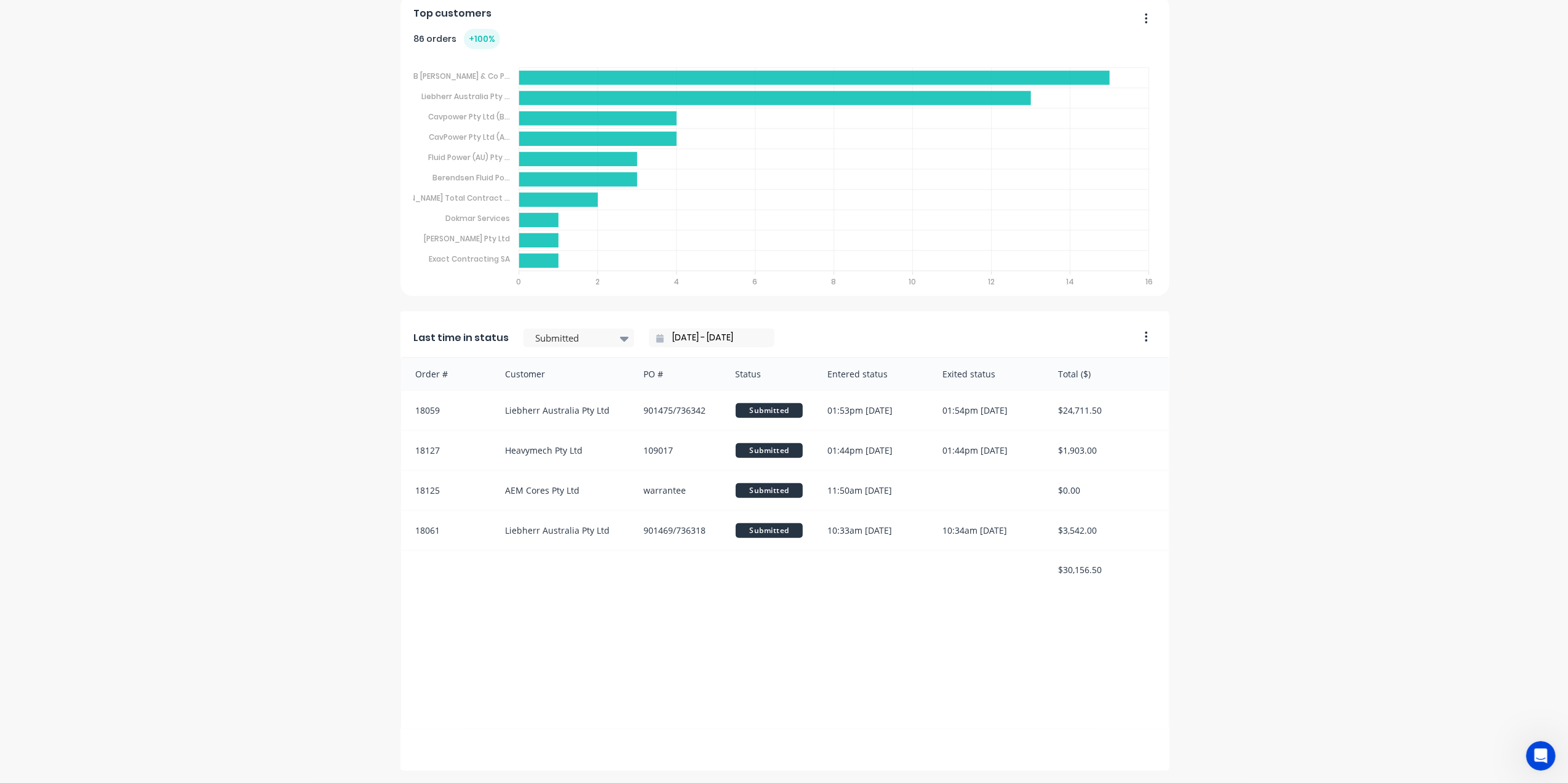
scroll to position [870, 0]
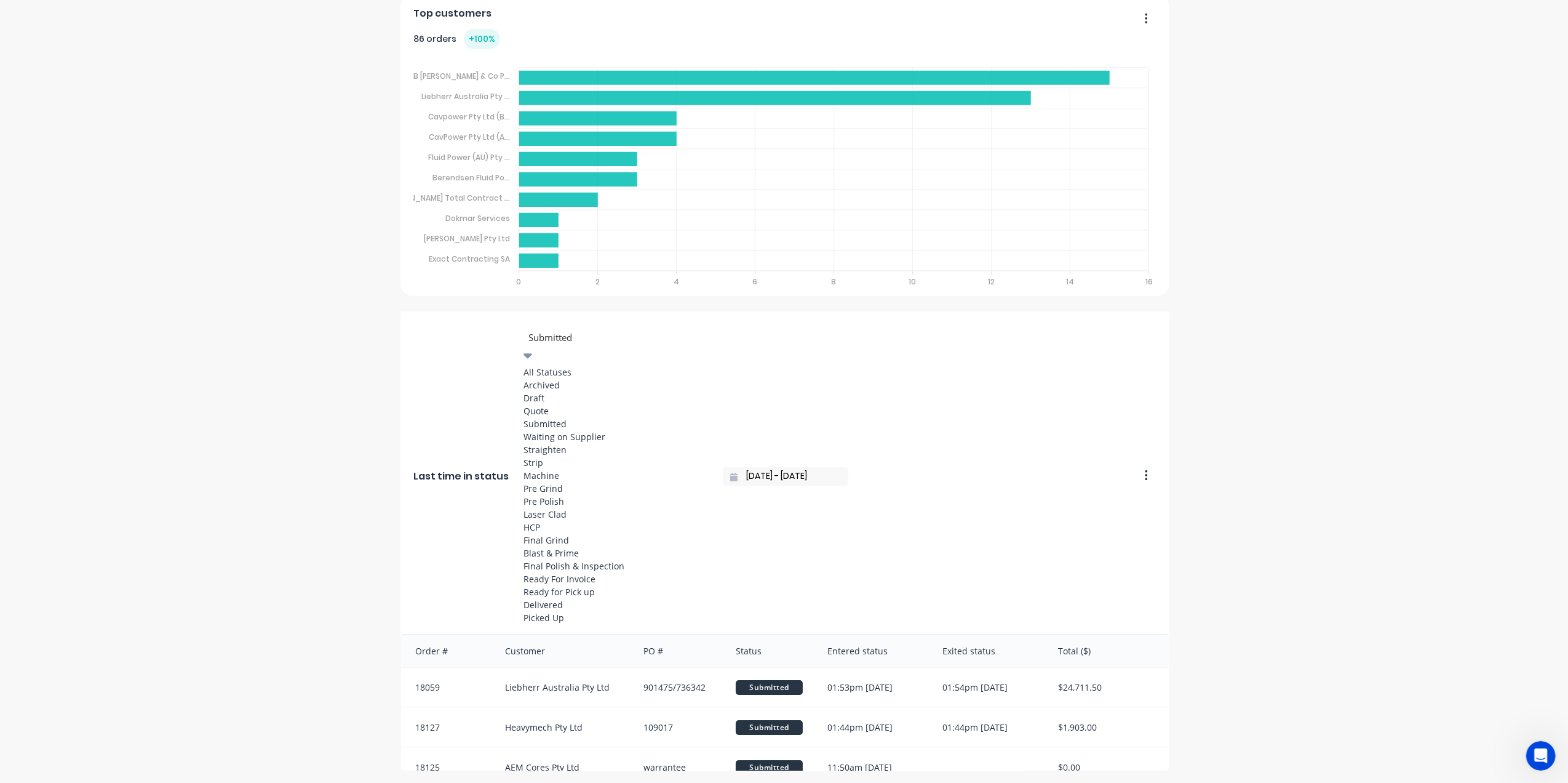
click at [532, 348] on icon at bounding box center [528, 355] width 9 height 14
click at [553, 365] on div "All Statuses" at bounding box center [615, 372] width 184 height 13
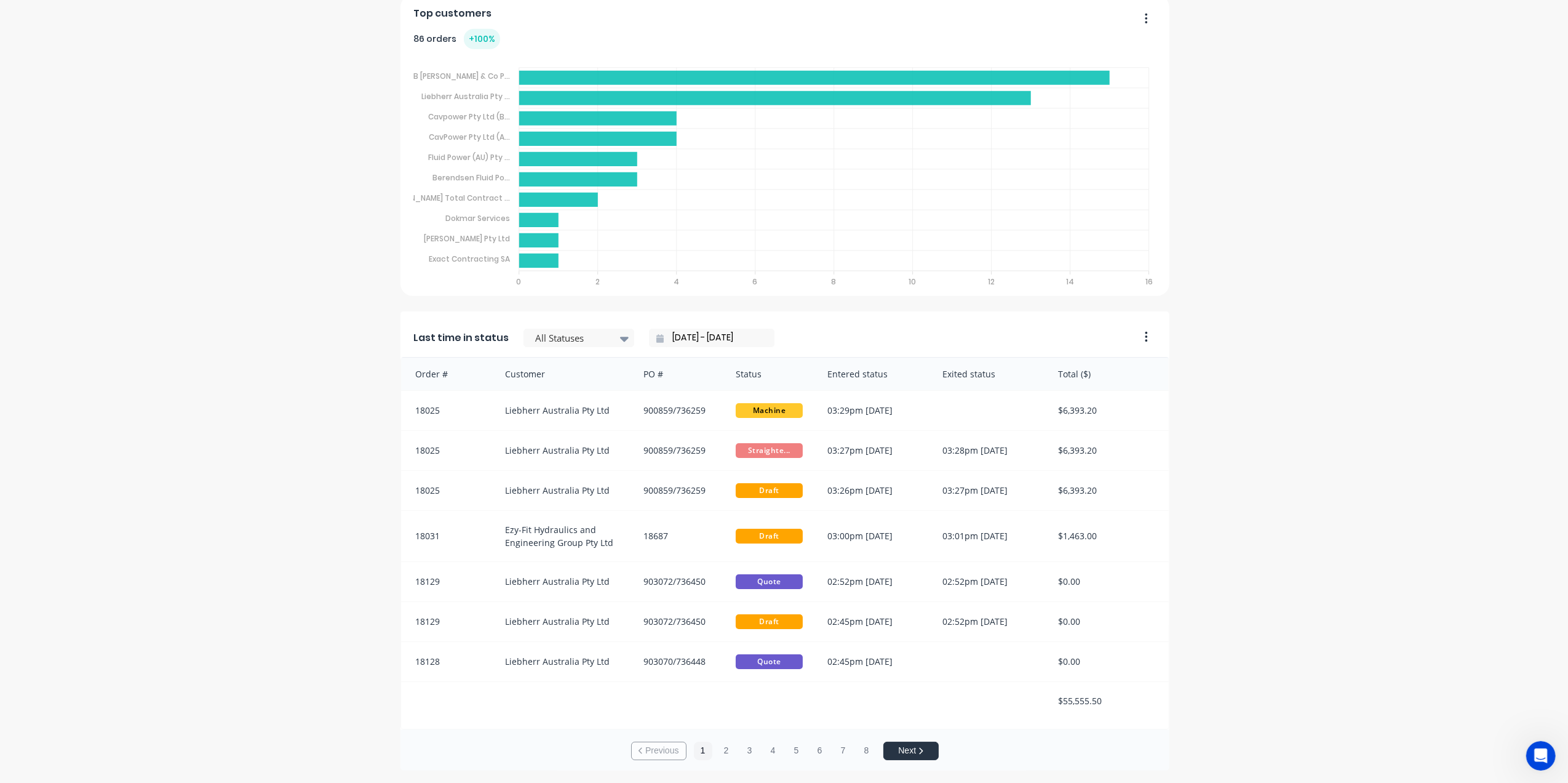
click at [652, 343] on div "[DATE] - [DATE]" at bounding box center [711, 338] width 125 height 19
click at [657, 338] on icon at bounding box center [660, 338] width 7 height 9
click at [668, 336] on input "[DATE] - [DATE]" at bounding box center [716, 338] width 106 height 19
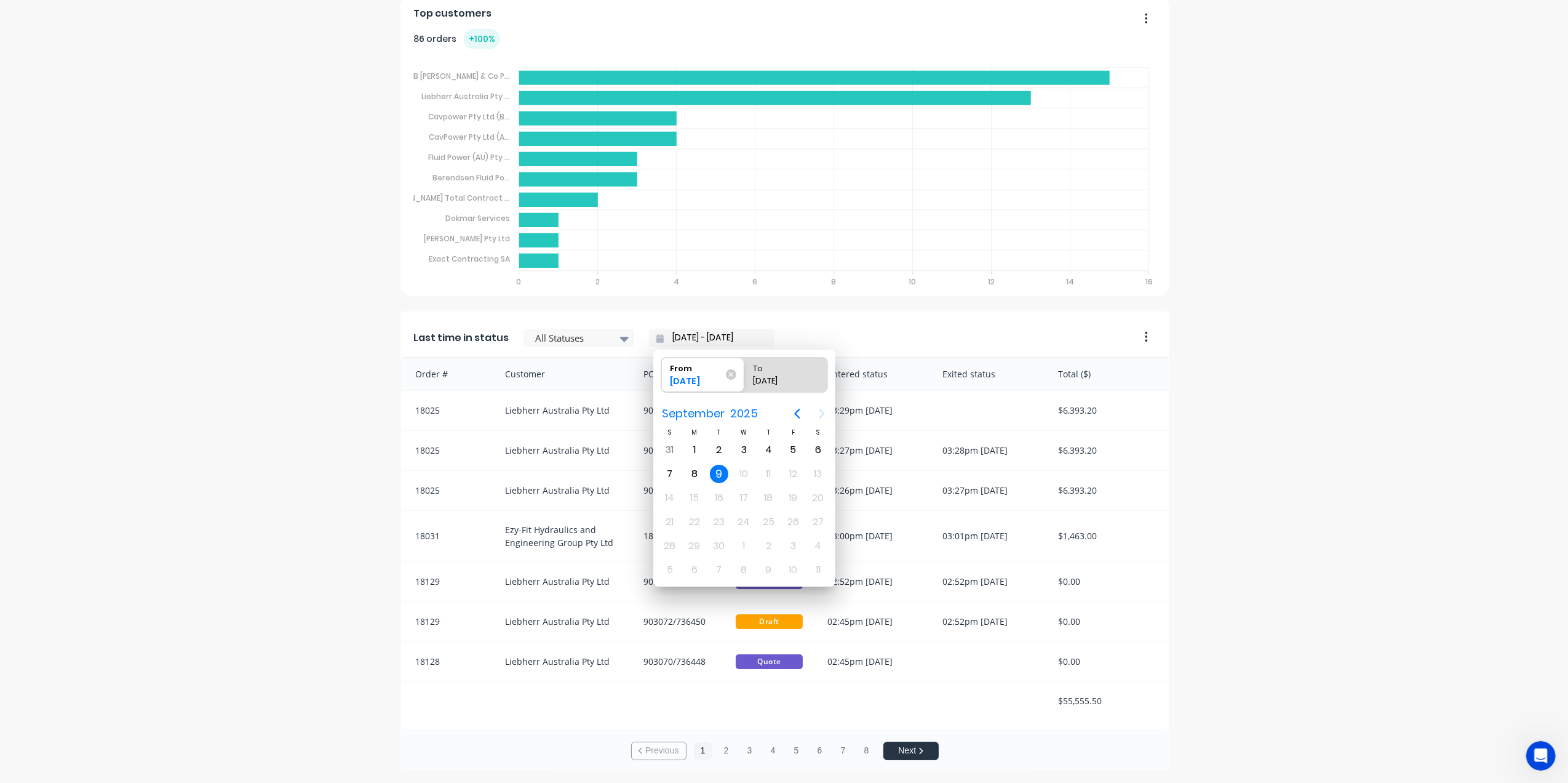
click at [684, 338] on input "[DATE] - [DATE]" at bounding box center [716, 338] width 106 height 19
click at [798, 410] on icon "Previous page" at bounding box center [797, 414] width 6 height 10
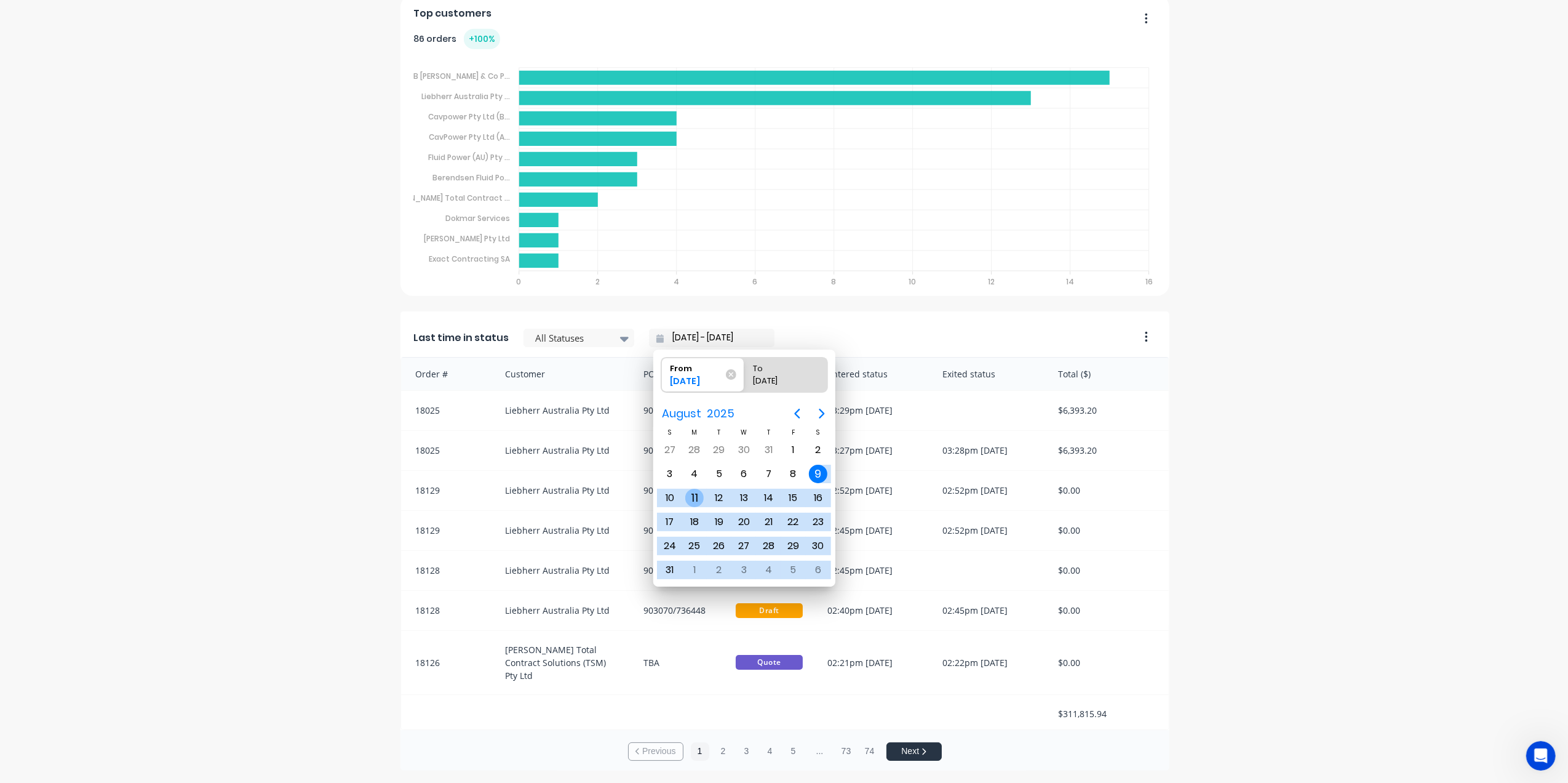
click at [694, 497] on div "11" at bounding box center [694, 498] width 19 height 19
type input "[DATE] - [DATE]"
radio input "false"
radio input "true"
click at [911, 368] on div "Entered status" at bounding box center [873, 374] width 115 height 33
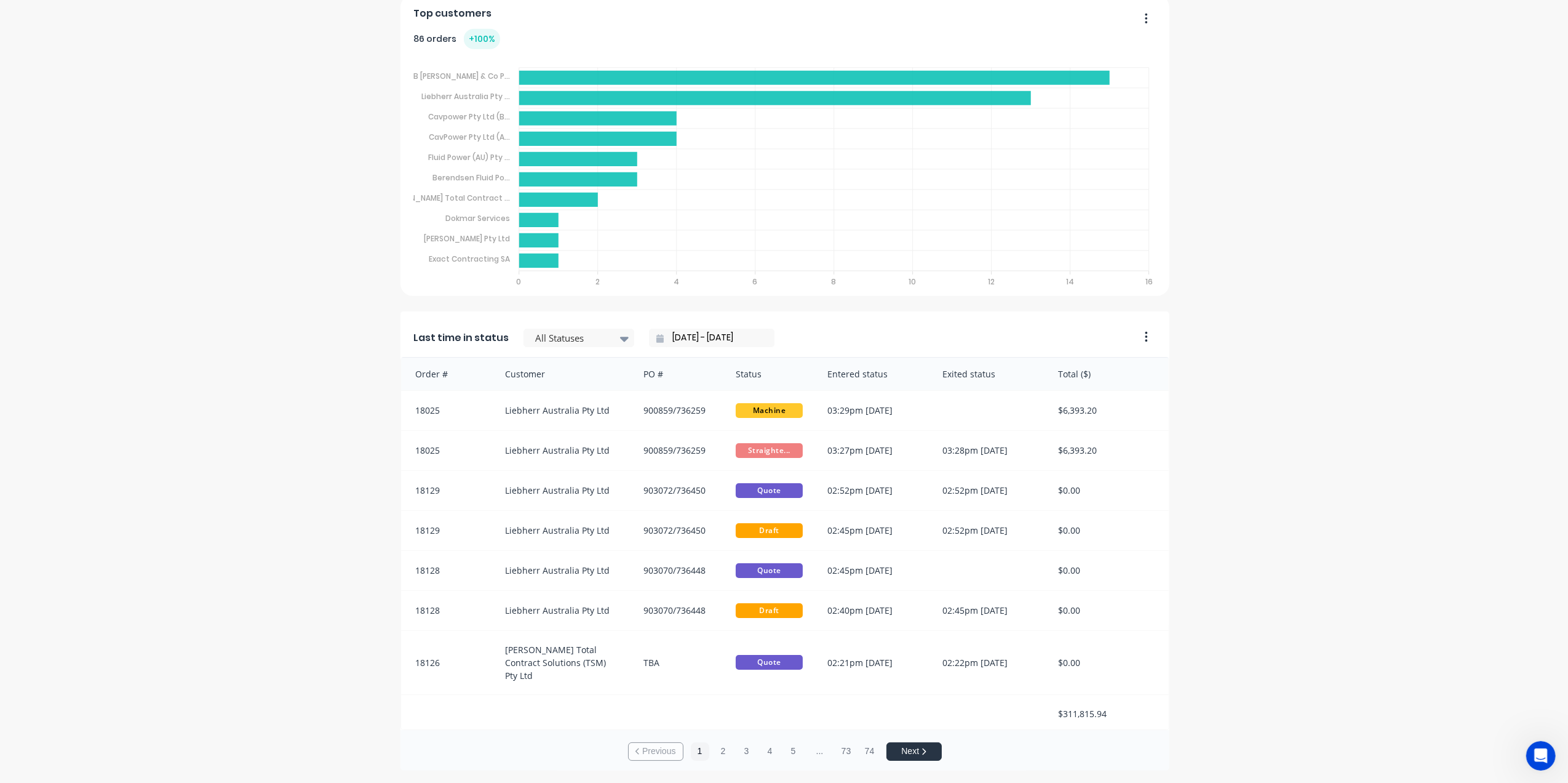
click at [746, 342] on input "[DATE] - [DATE]" at bounding box center [716, 338] width 106 height 19
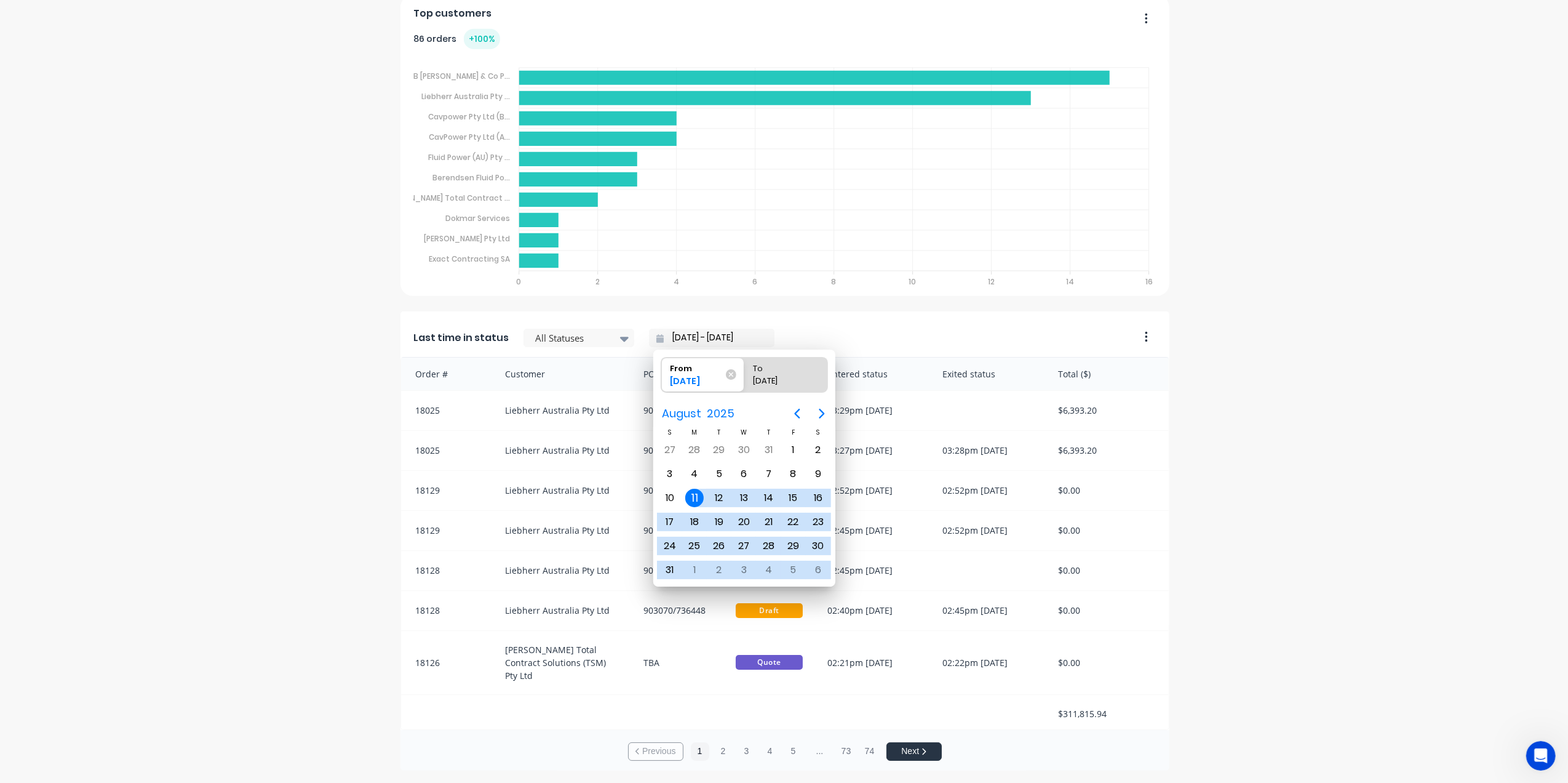
click at [867, 323] on div "Last time in status All Statuses [DATE] - [DATE]" at bounding box center [765, 334] width 731 height 46
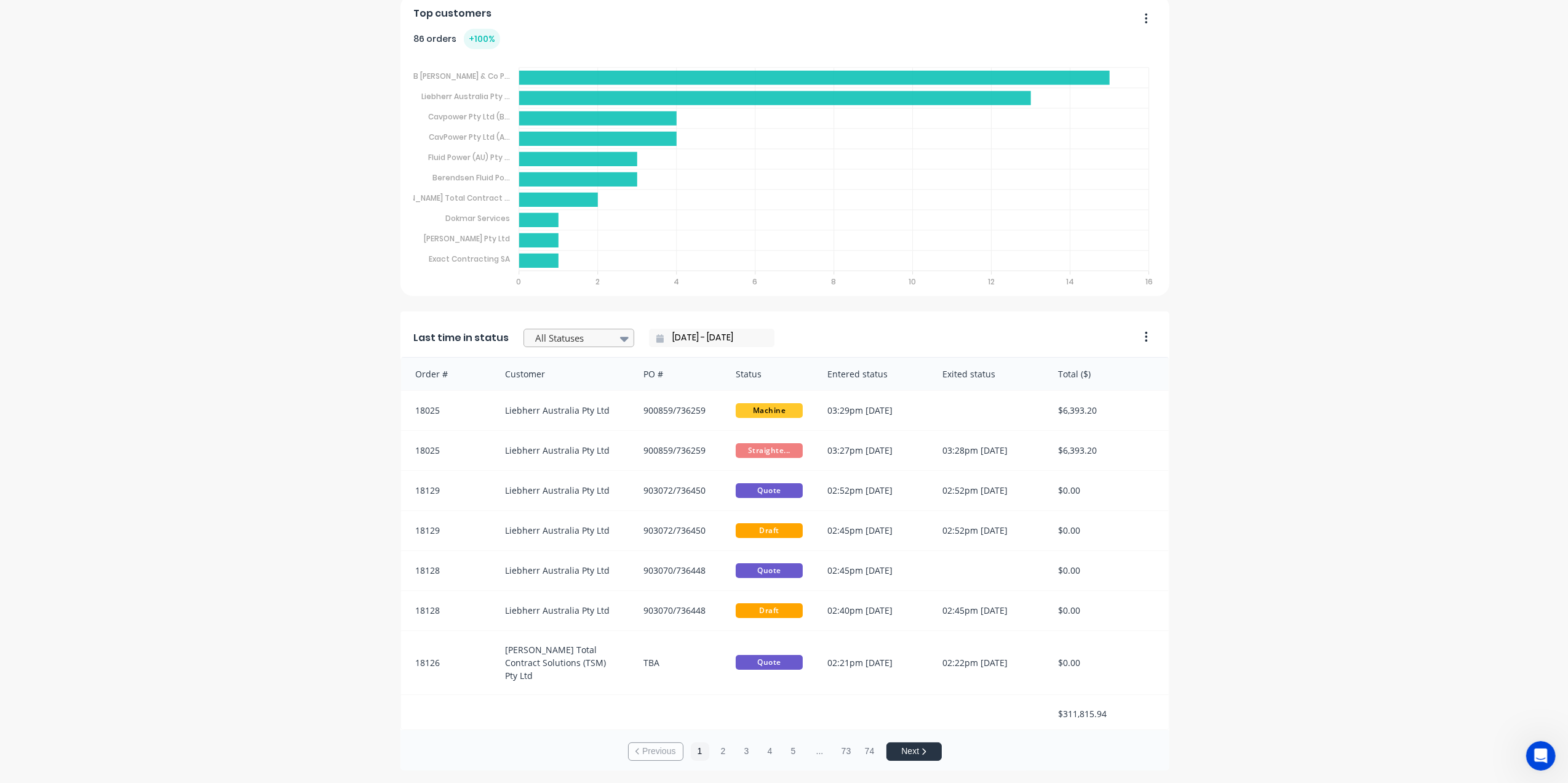
click at [620, 338] on icon at bounding box center [624, 339] width 9 height 5
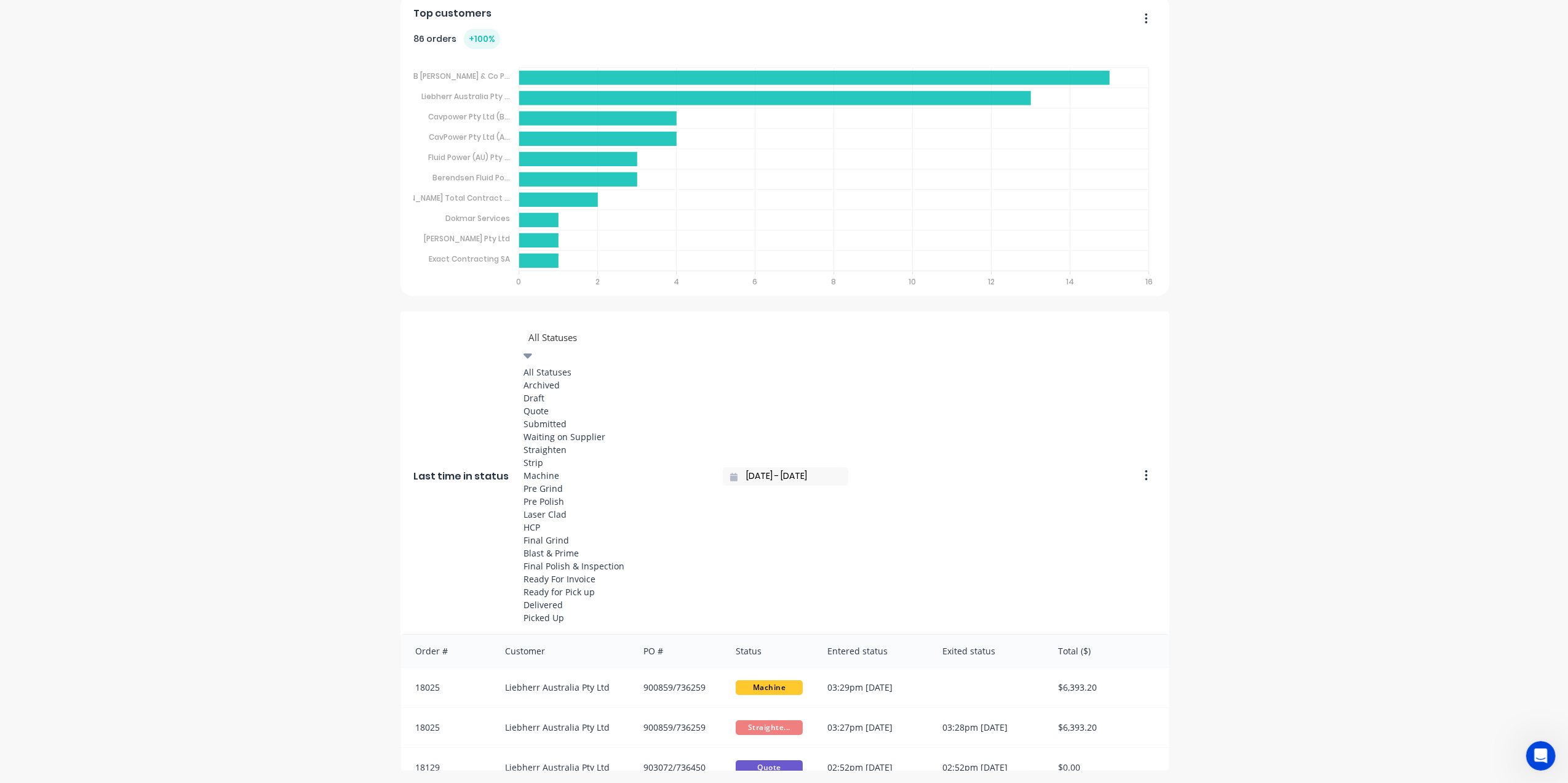
scroll to position [289, 0]
click at [549, 572] on div "Ready For Invoice" at bounding box center [615, 579] width 184 height 13
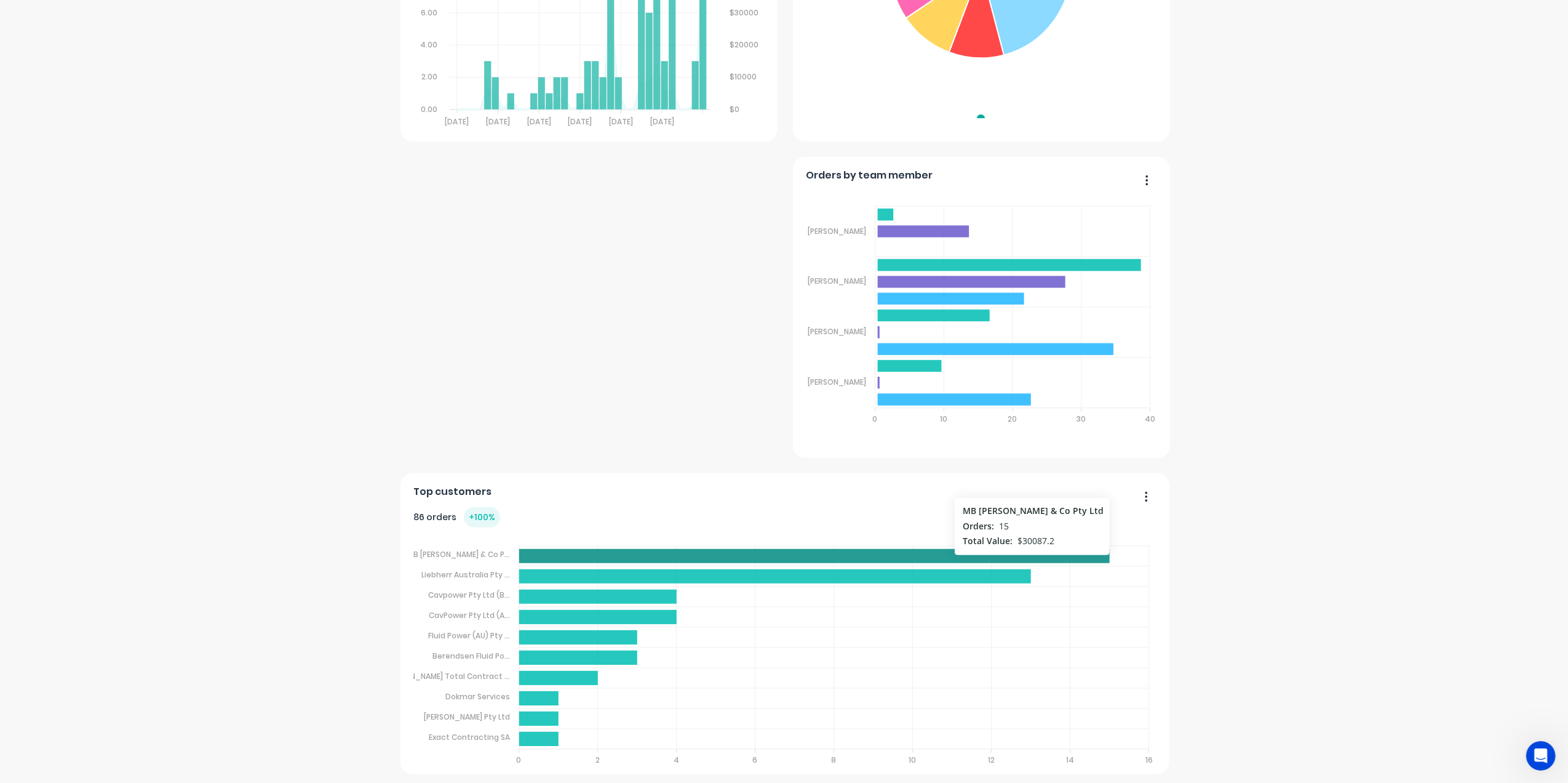
scroll to position [378, 0]
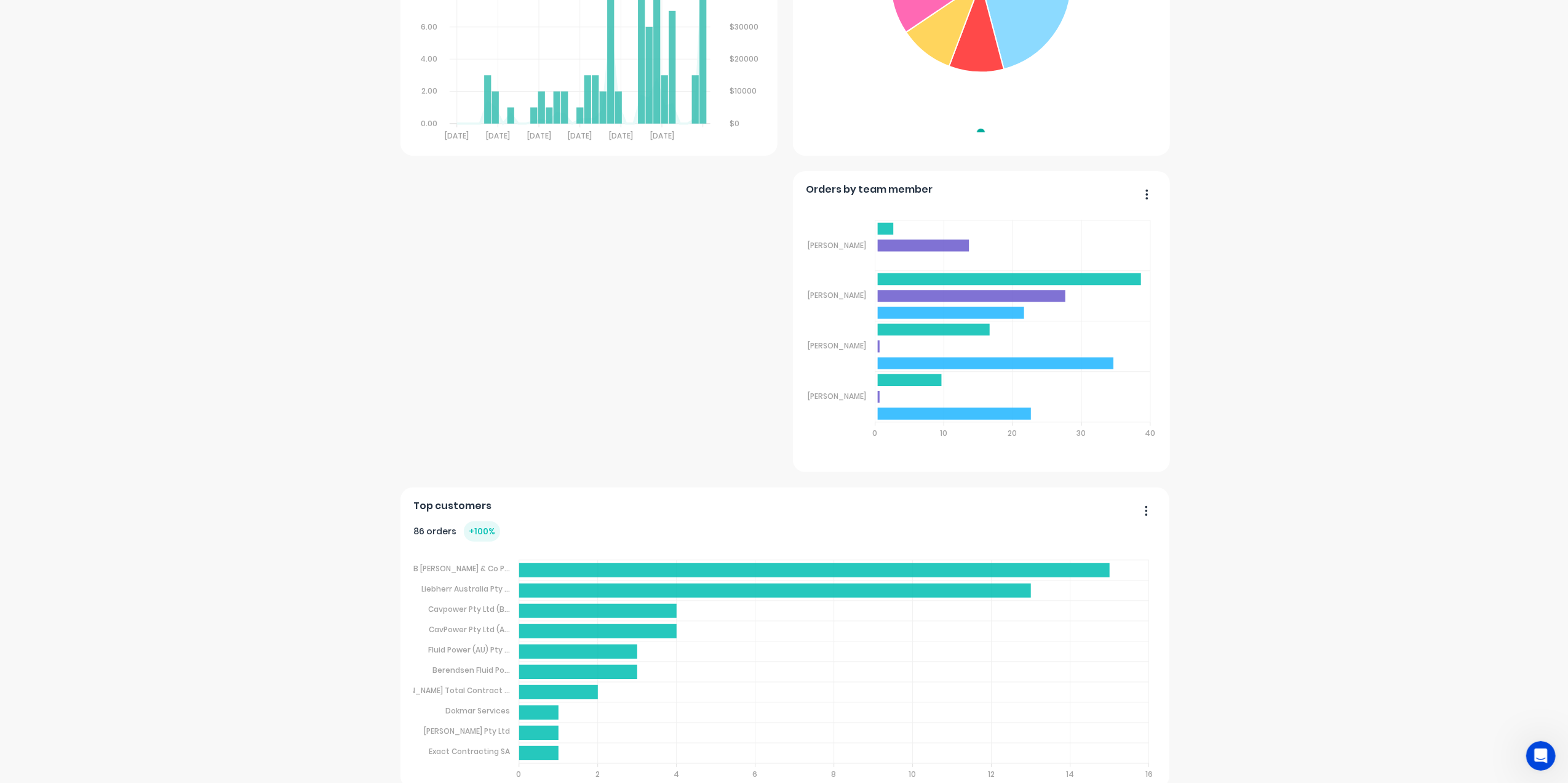
click at [1147, 202] on foreignobject "Sales Quotes Purchases" at bounding box center [981, 332] width 350 height 261
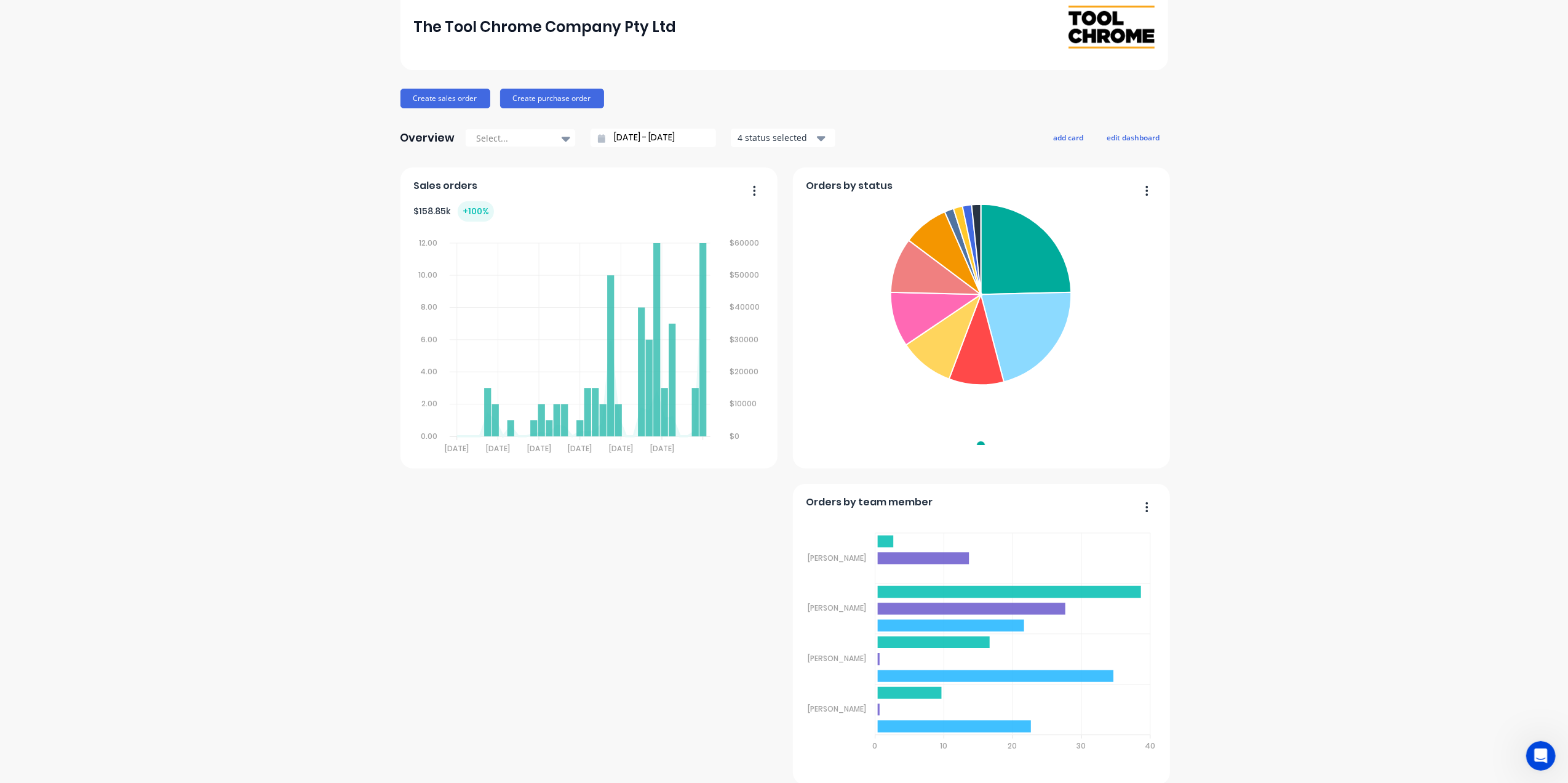
scroll to position [50, 0]
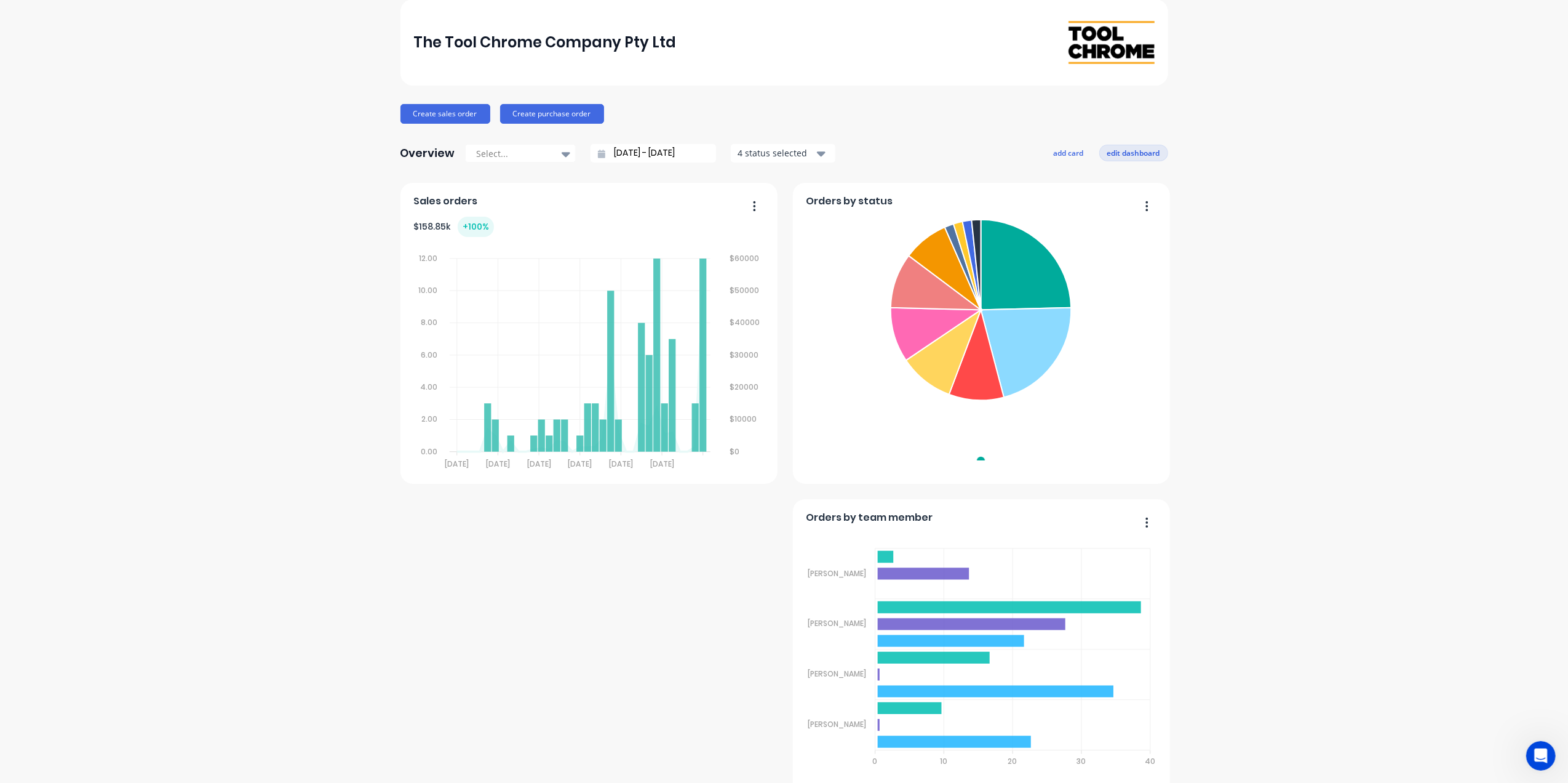
click at [1125, 151] on button "edit dashboard" at bounding box center [1134, 152] width 69 height 16
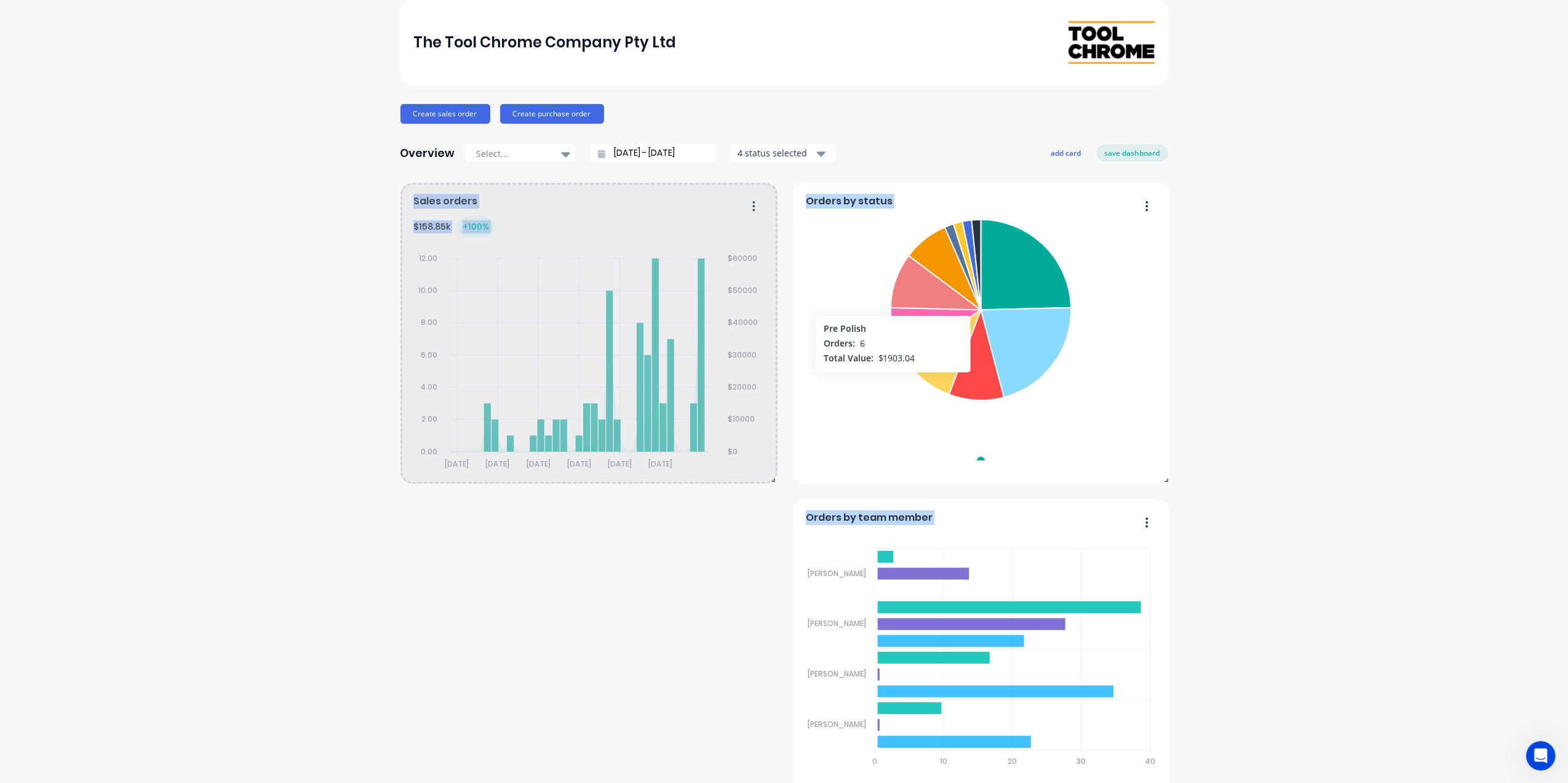
drag, startPoint x: 765, startPoint y: 483, endPoint x: 765, endPoint y: 540, distance: 57.0
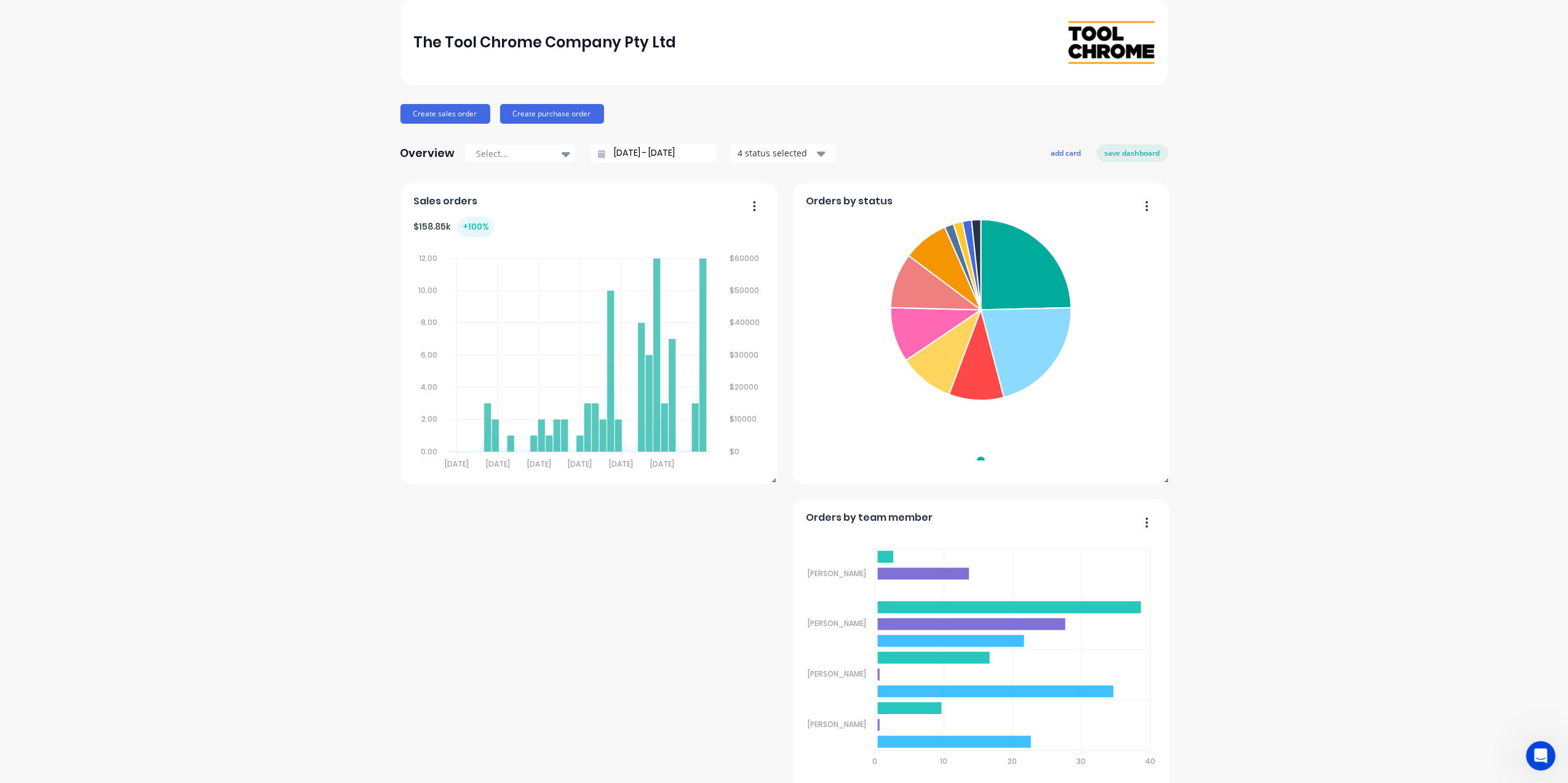
click at [1150, 524] on div "Orders by team member" at bounding box center [981, 521] width 350 height 18
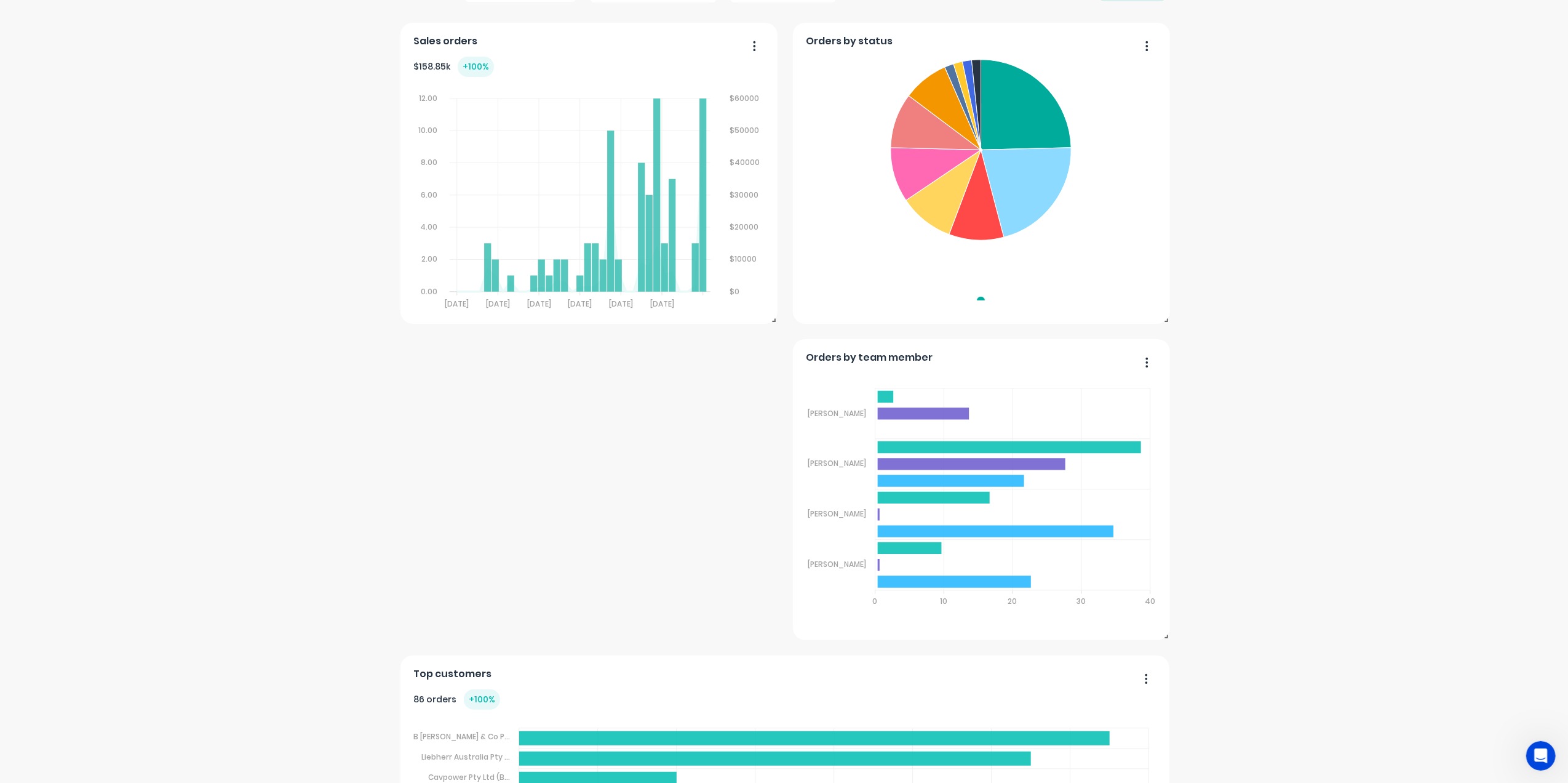
scroll to position [214, 0]
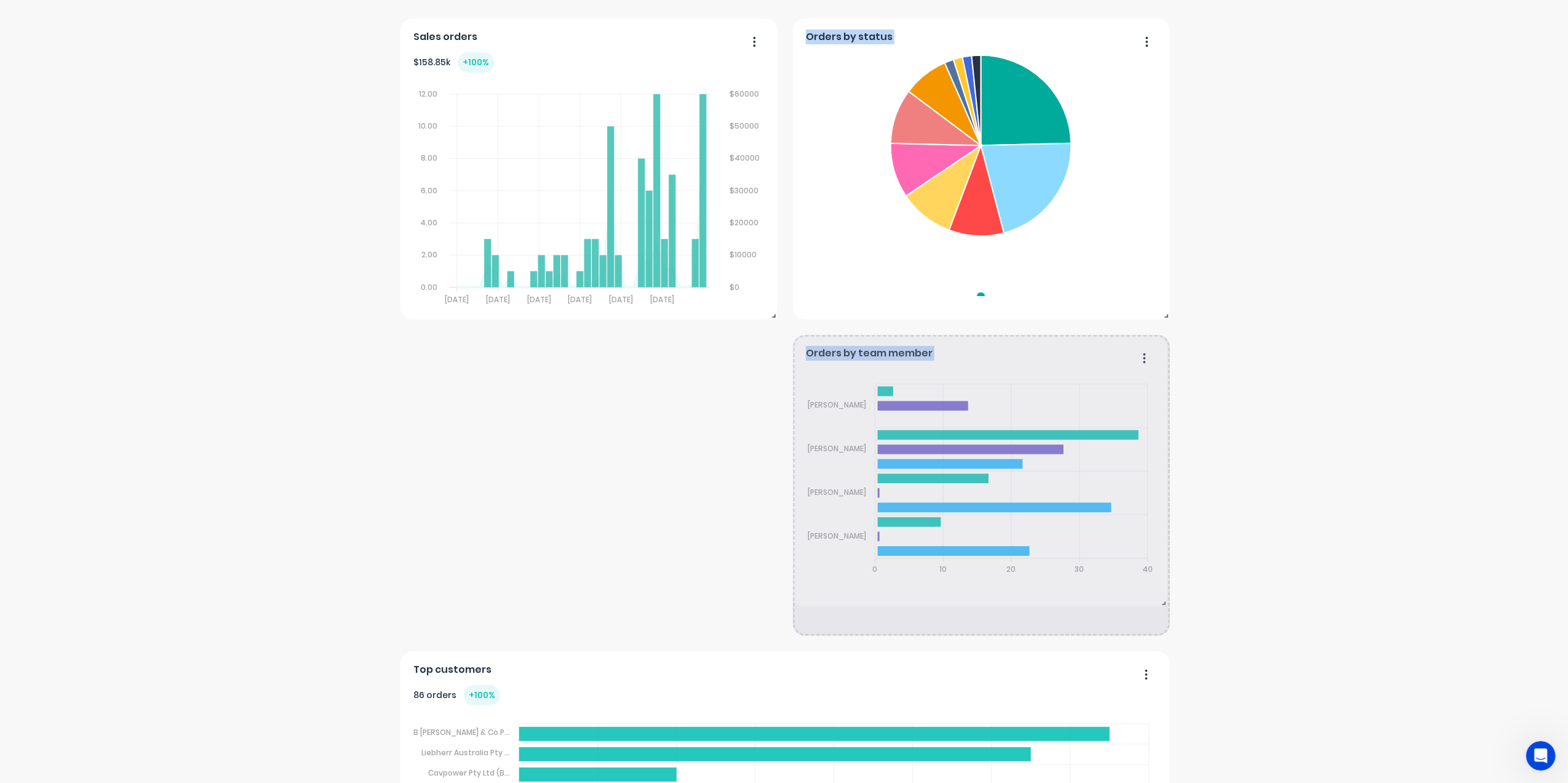
drag, startPoint x: 1162, startPoint y: 633, endPoint x: 1195, endPoint y: 604, distance: 43.9
click at [1195, 604] on div "The Tool Chrome Company Pty Ltd Create sales order Create purchase order Overvi…" at bounding box center [784, 631] width 1568 height 1592
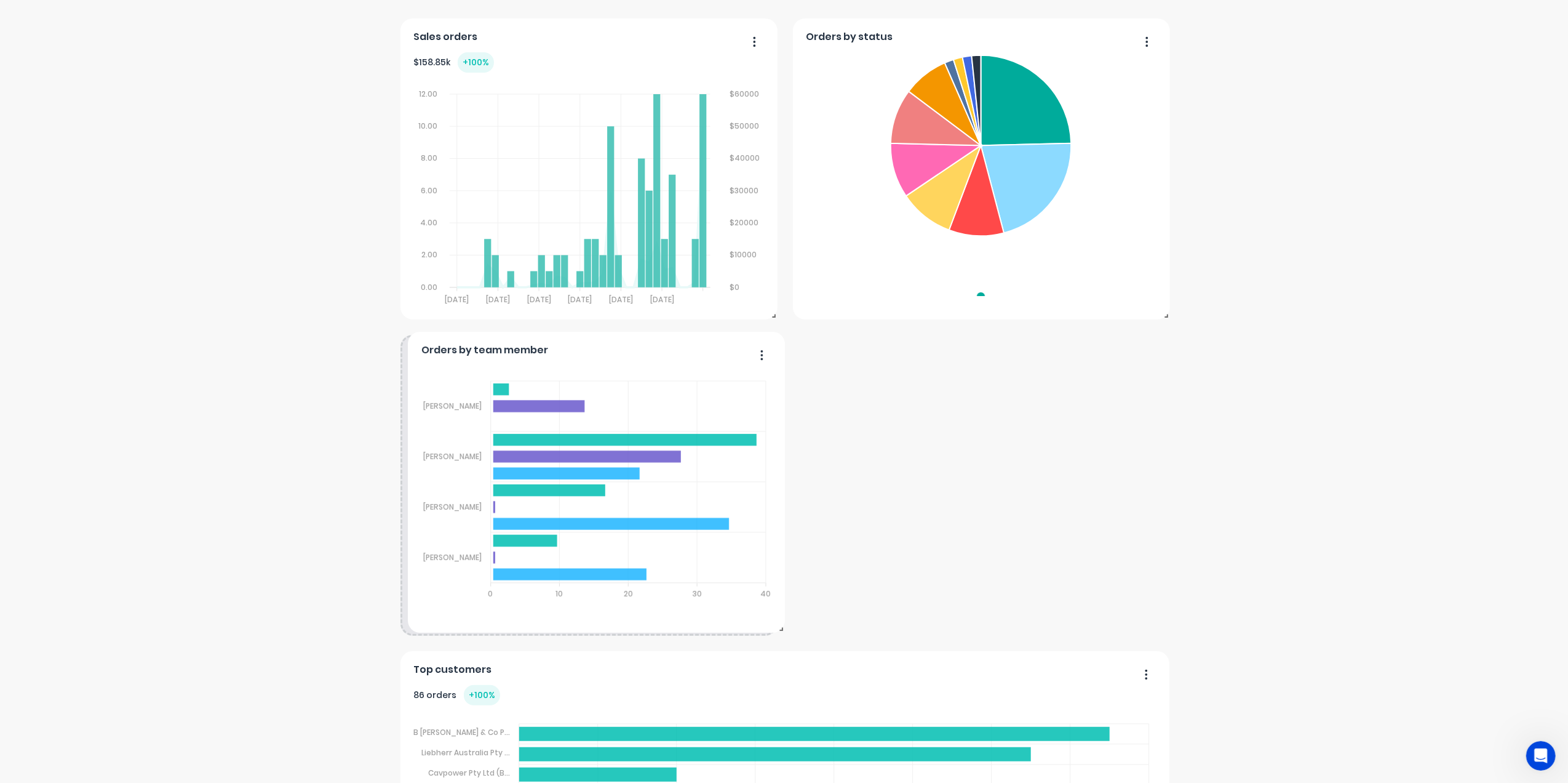
drag, startPoint x: 983, startPoint y: 345, endPoint x: 602, endPoint y: 340, distance: 381.0
click at [602, 340] on div "Orders by team member Sales Quotes Purchases [PERSON_NAME] [PERSON_NAME] [PERSO…" at bounding box center [597, 482] width 377 height 301
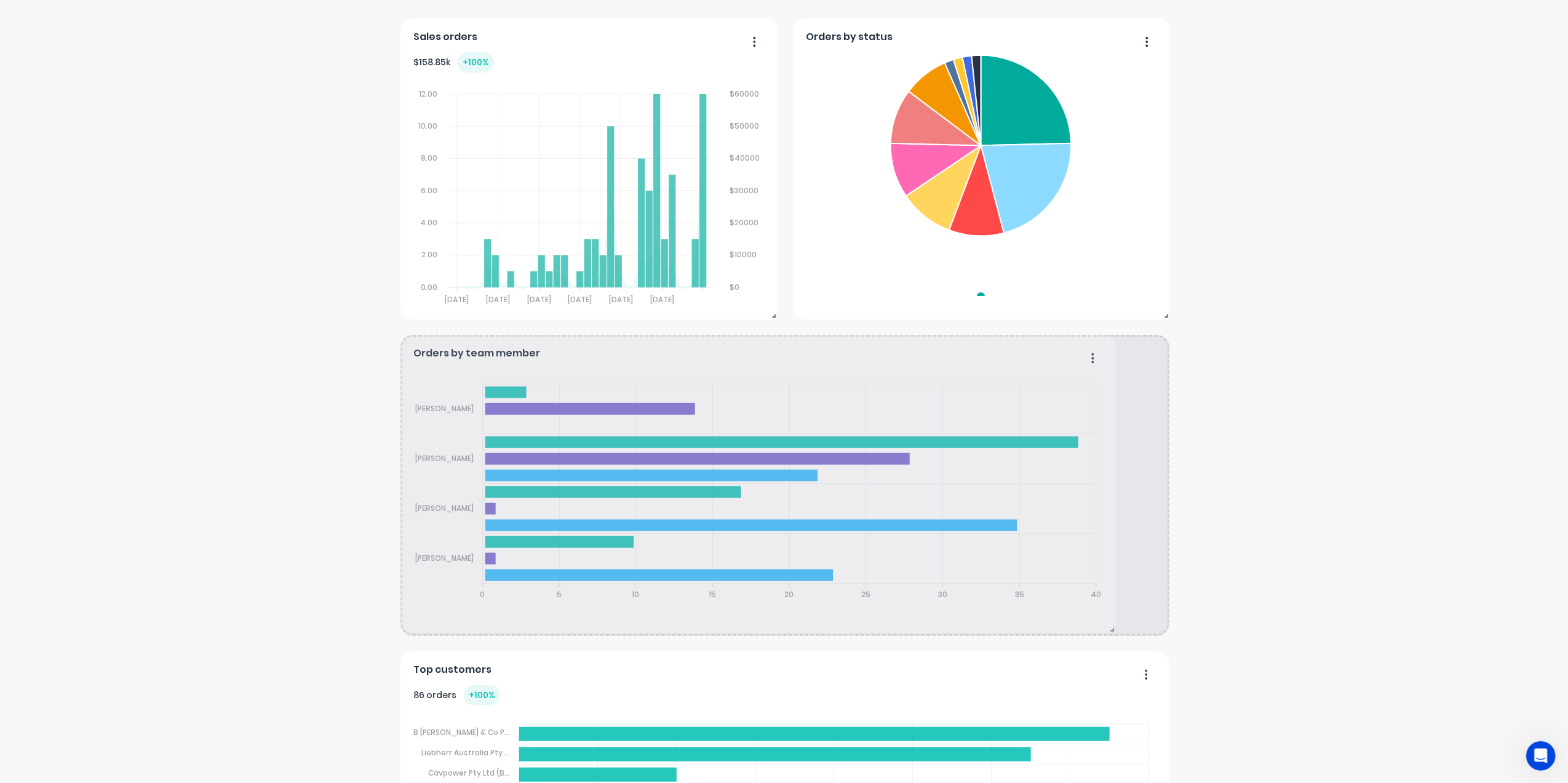
drag, startPoint x: 768, startPoint y: 633, endPoint x: 1106, endPoint y: 631, distance: 338.0
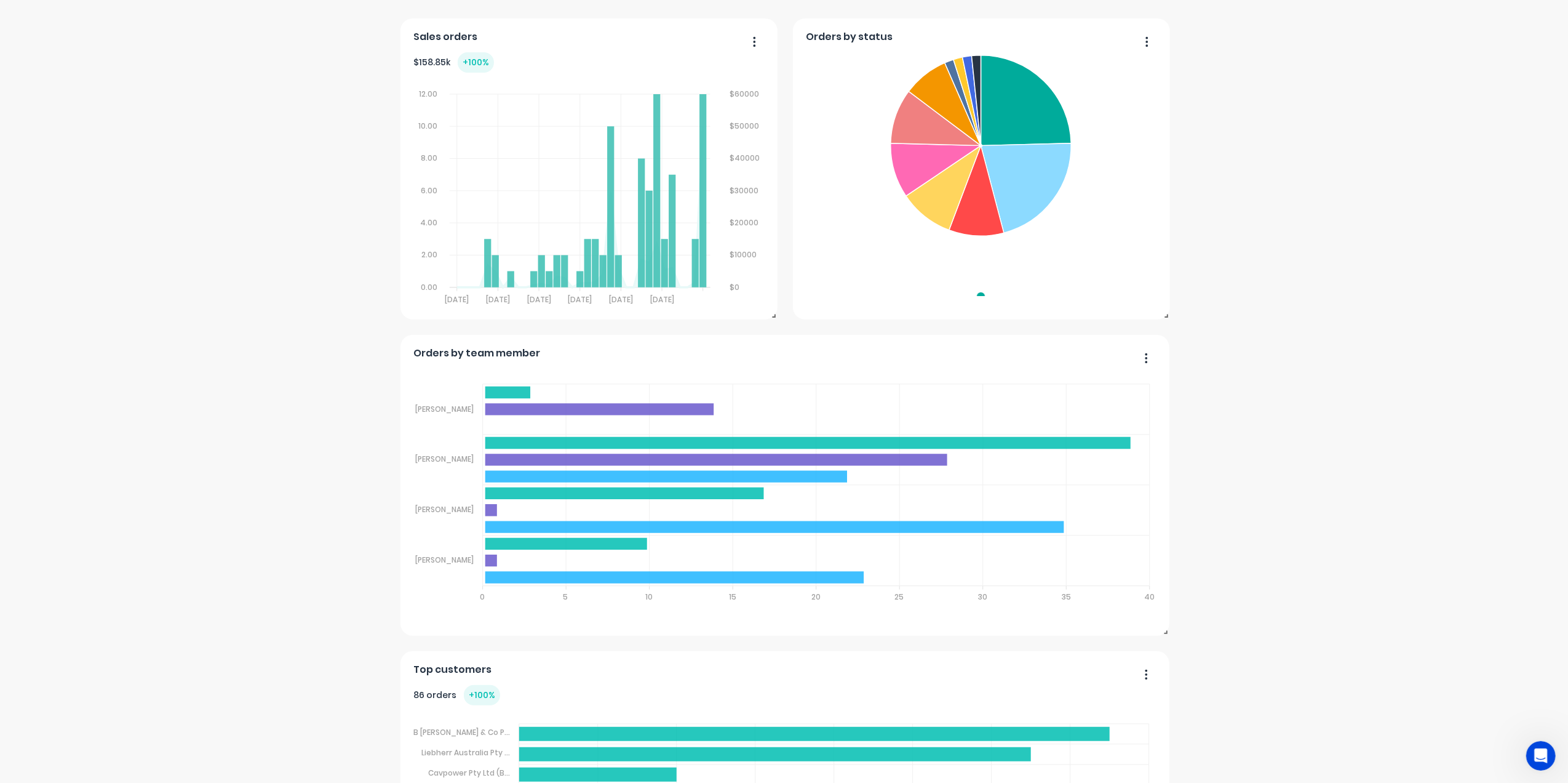
scroll to position [0, 0]
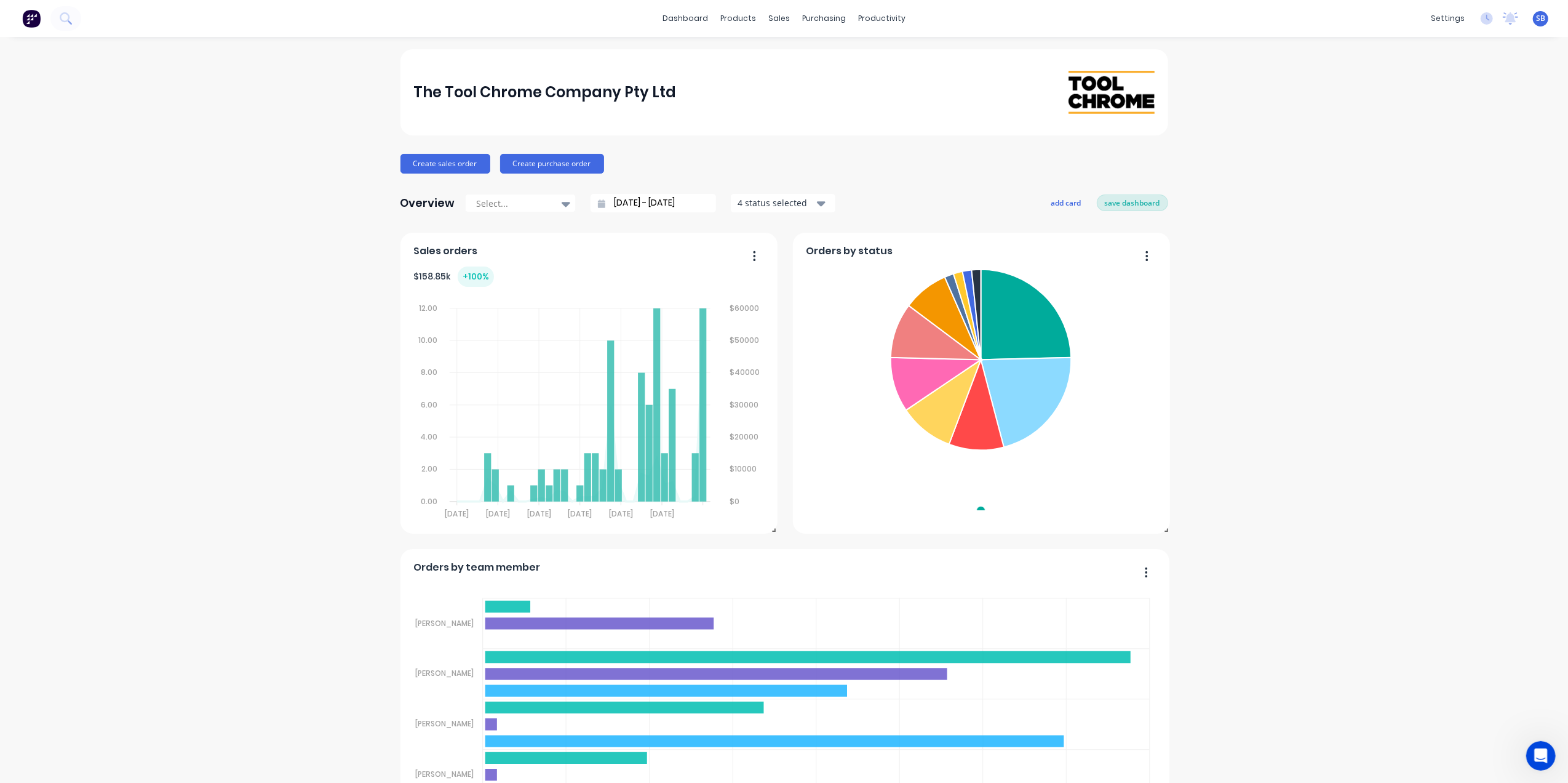
click at [1121, 202] on button "save dashboard" at bounding box center [1132, 202] width 71 height 16
click at [1145, 255] on icon "button" at bounding box center [1146, 256] width 3 height 12
click at [1091, 336] on div "Export to Excel Format" at bounding box center [1097, 336] width 95 height 18
